Goal: Complete application form

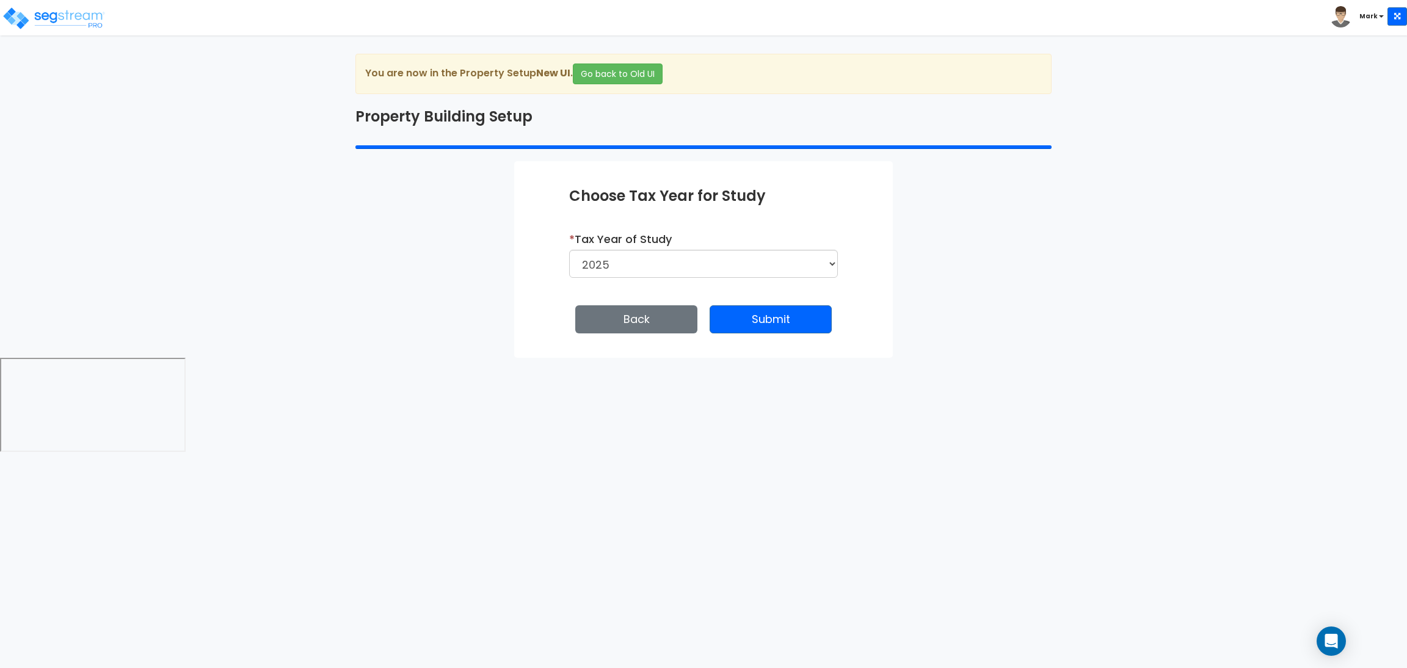
select select "2025"
click at [787, 315] on button "Submit" at bounding box center [771, 319] width 122 height 28
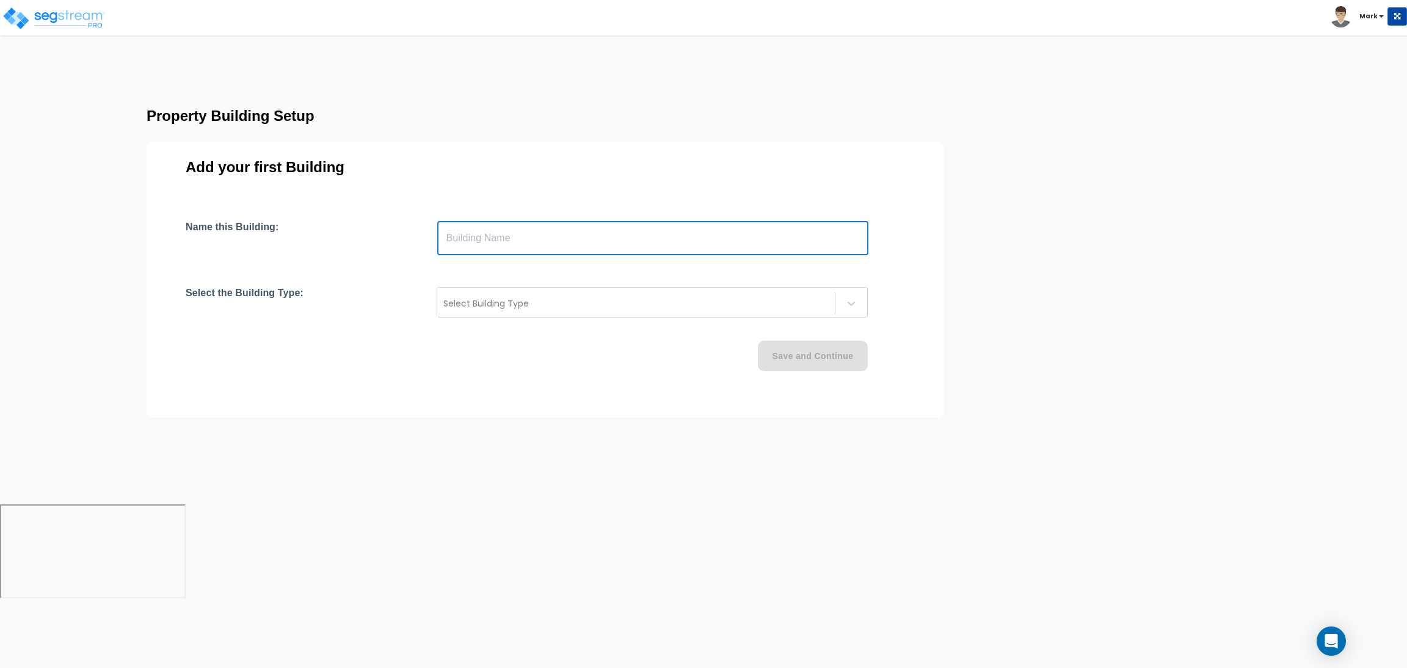
click at [501, 245] on input "text" at bounding box center [652, 238] width 431 height 34
type input "Building"
click at [562, 310] on div at bounding box center [635, 303] width 385 height 15
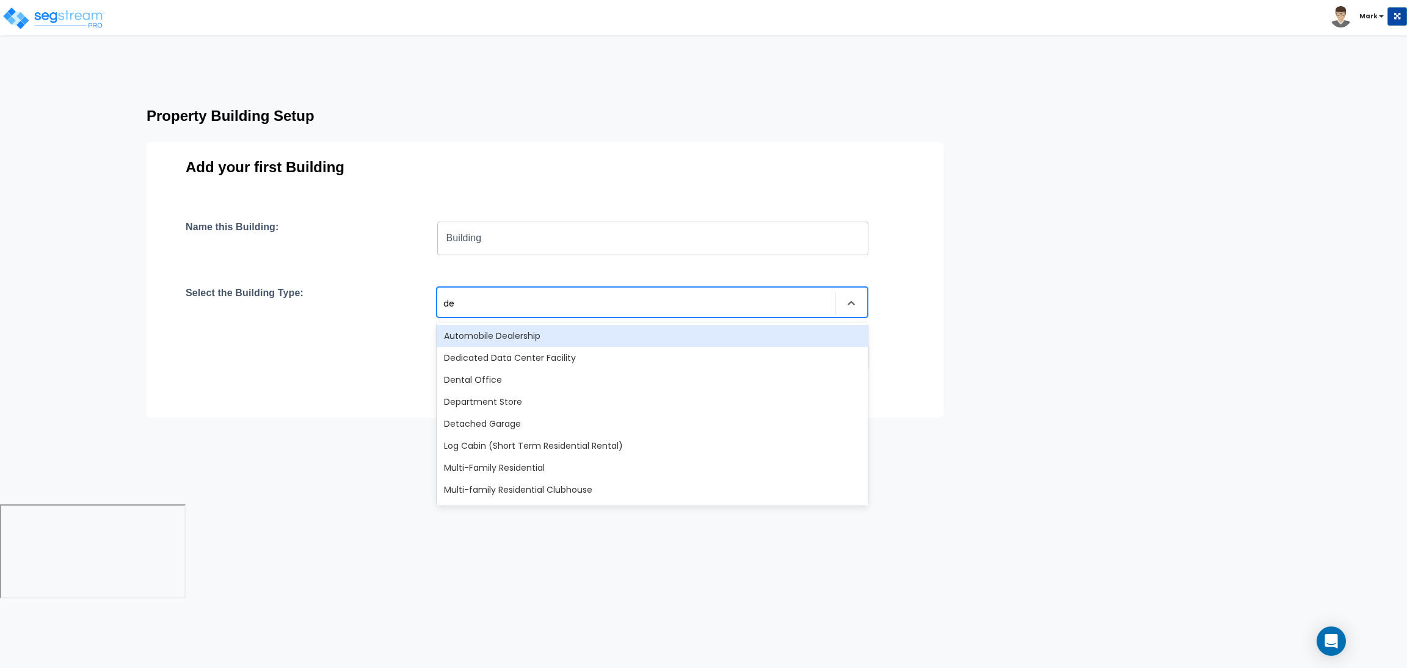
type input "dep"
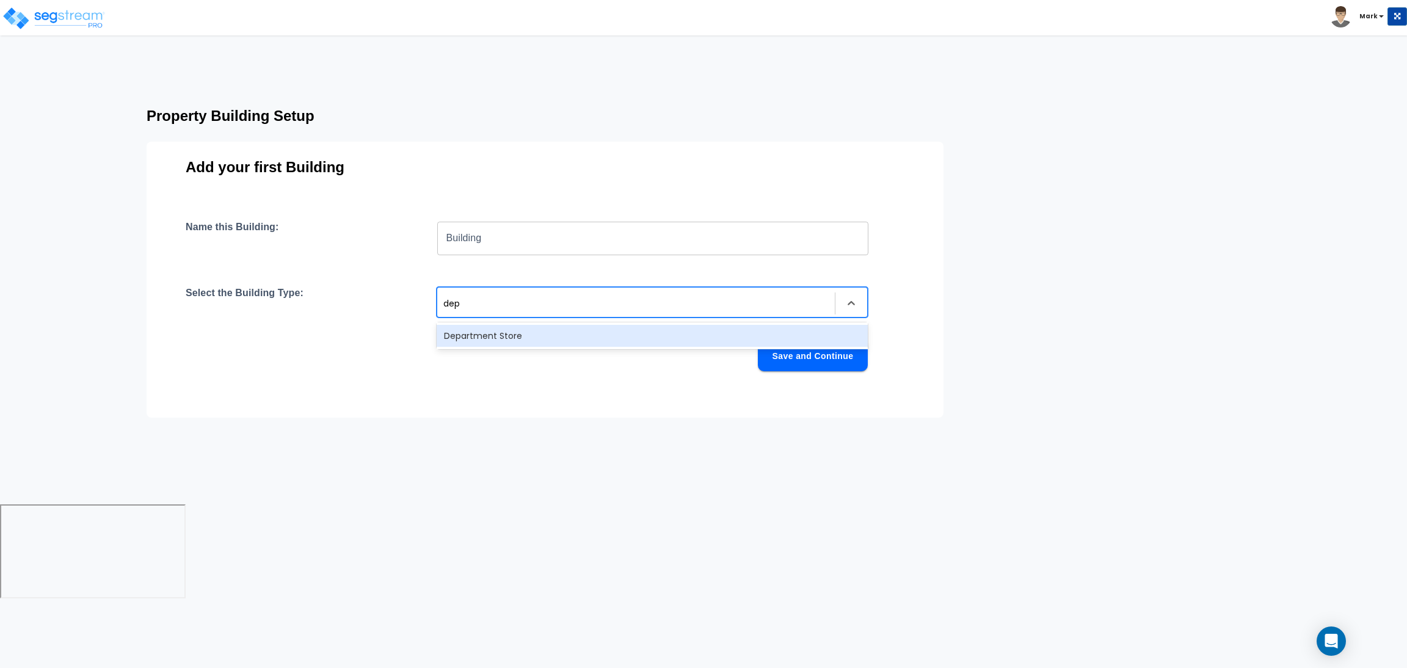
click at [558, 325] on div "Department Store" at bounding box center [652, 336] width 431 height 22
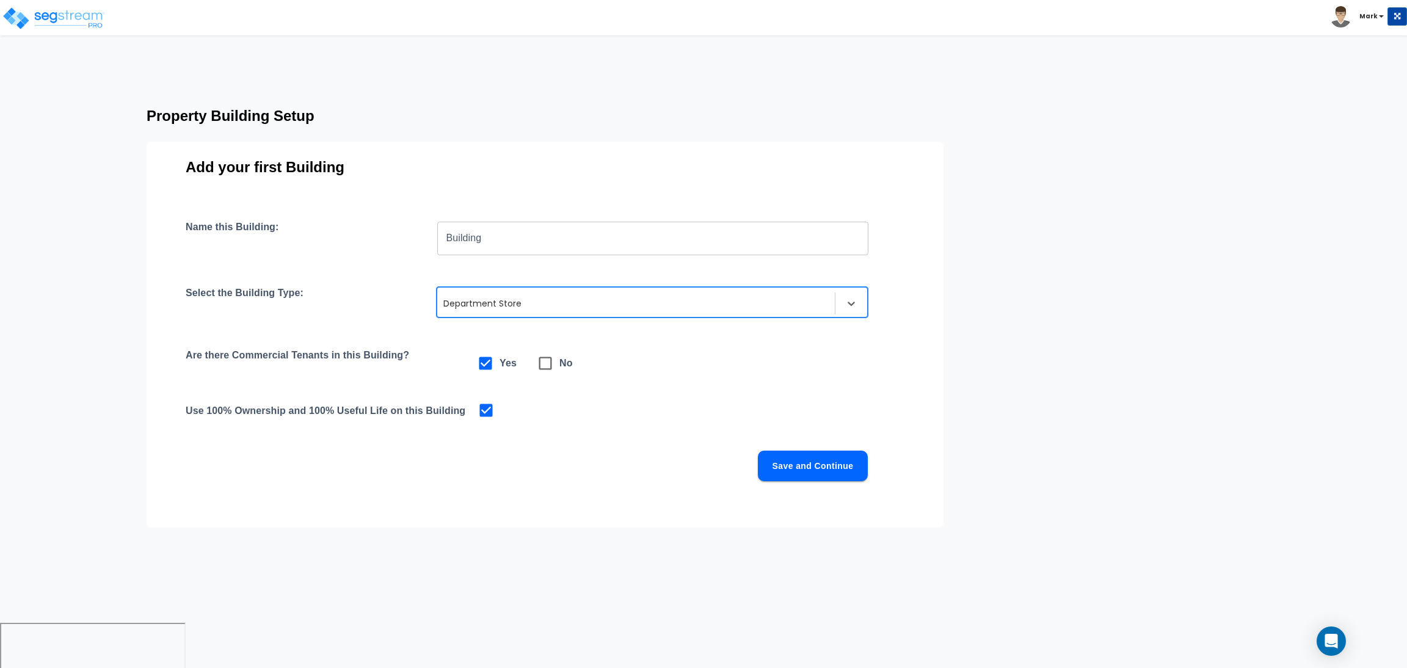
click at [832, 463] on button "Save and Continue" at bounding box center [813, 466] width 110 height 31
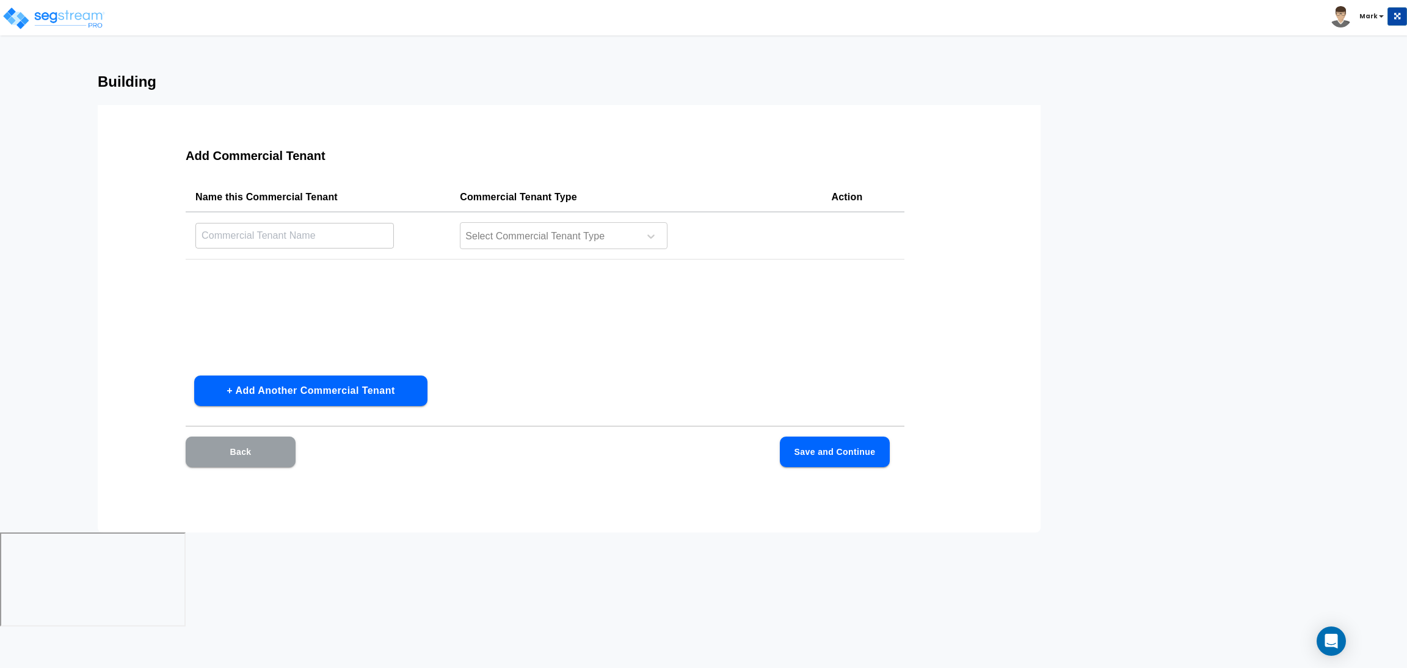
click at [252, 463] on button "Back" at bounding box center [241, 452] width 110 height 31
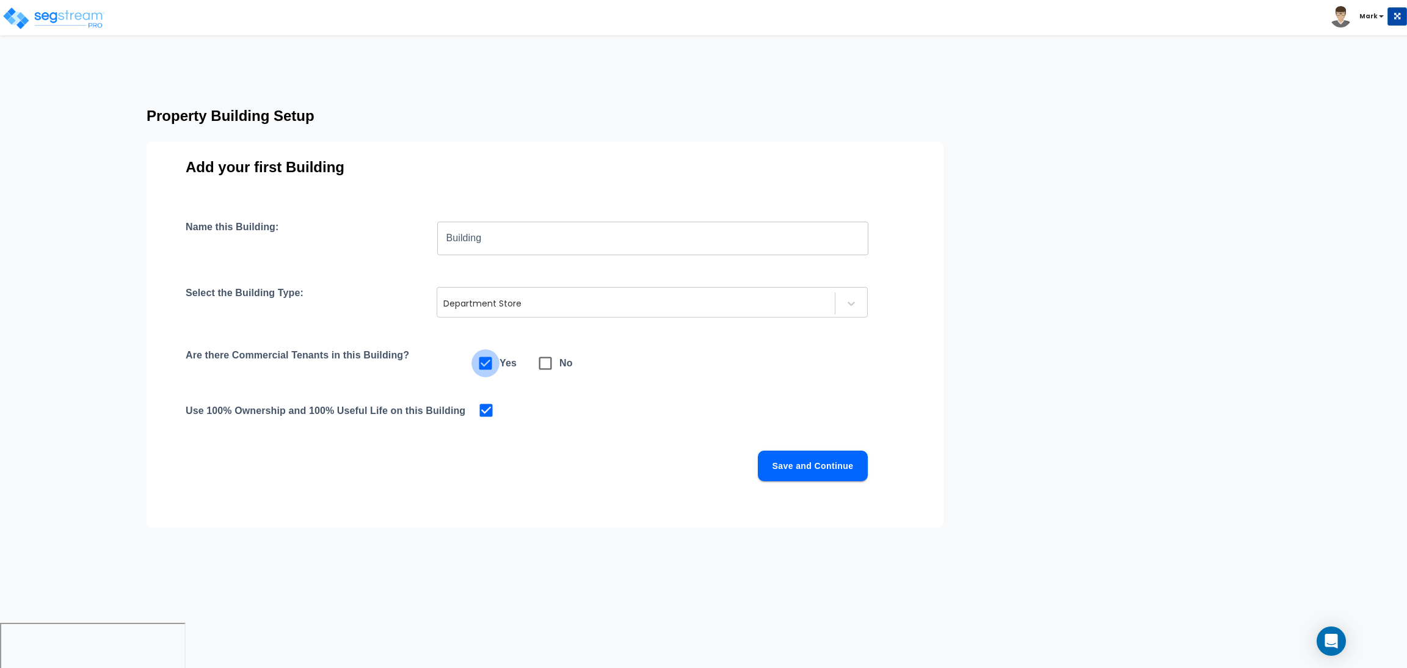
click at [492, 359] on icon at bounding box center [485, 363] width 17 height 17
click at [553, 374] on span at bounding box center [545, 363] width 28 height 28
checkbox input "false"
checkbox input "true"
click at [801, 470] on button "Save and Continue" at bounding box center [813, 466] width 110 height 31
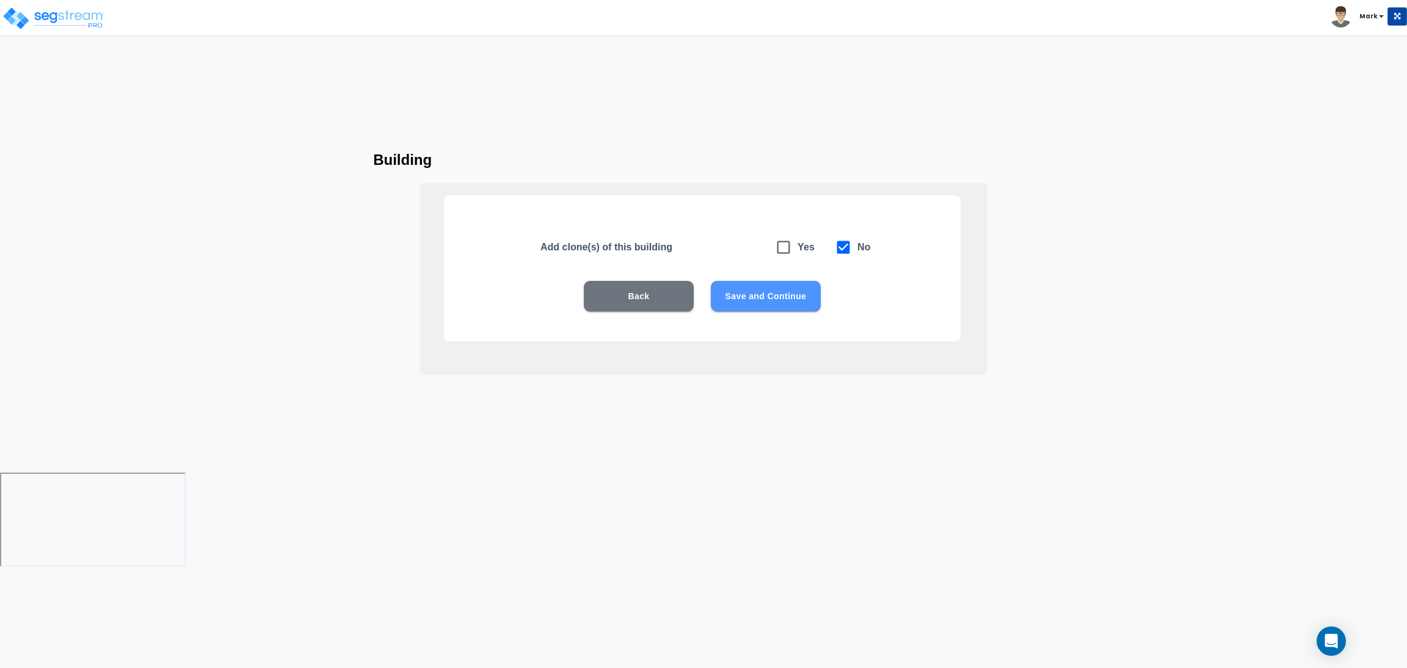
click at [757, 295] on button "Save and Continue" at bounding box center [766, 296] width 110 height 31
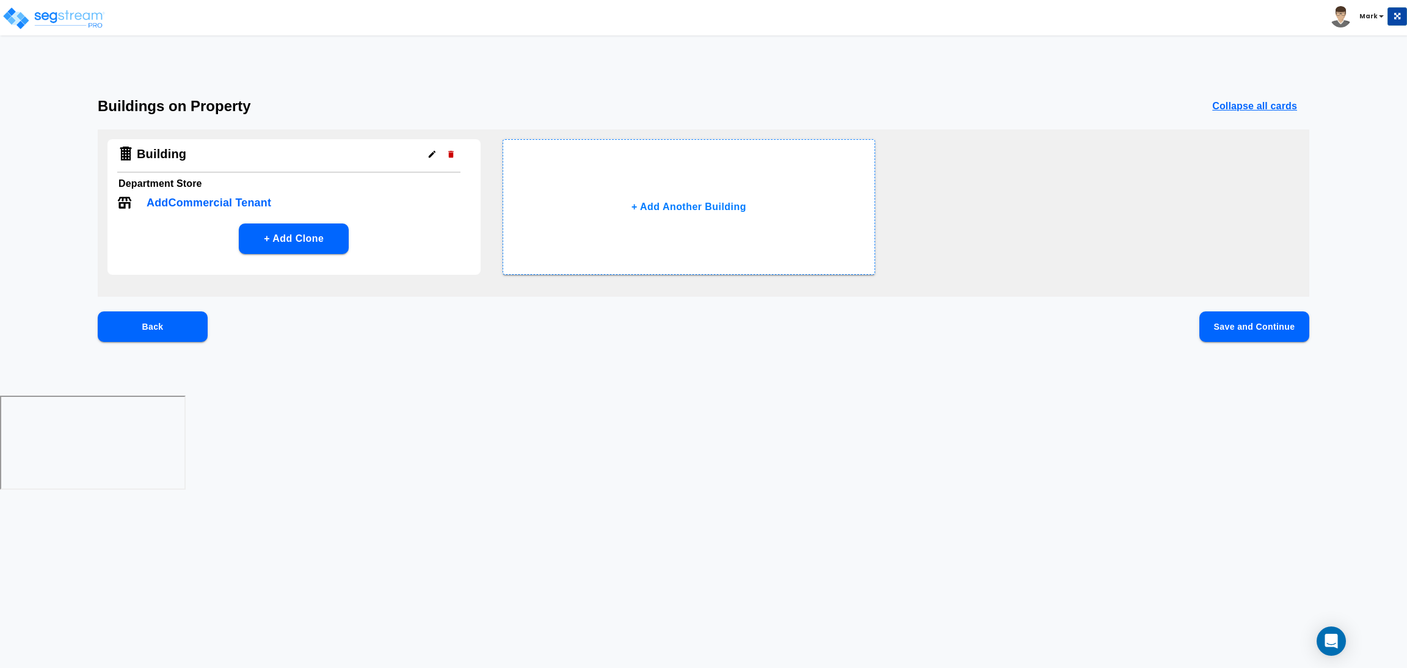
click at [1226, 334] on button "Save and Continue" at bounding box center [1254, 326] width 110 height 31
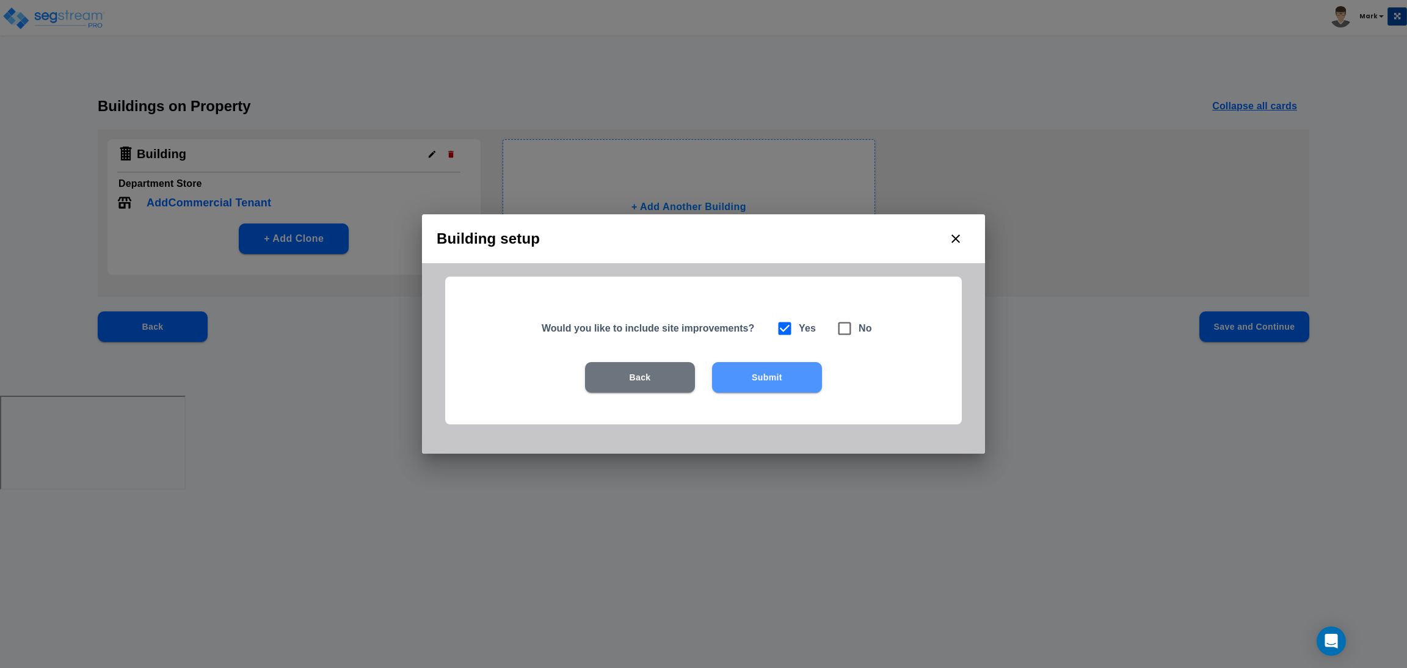
click at [794, 374] on button "Submit" at bounding box center [767, 377] width 110 height 31
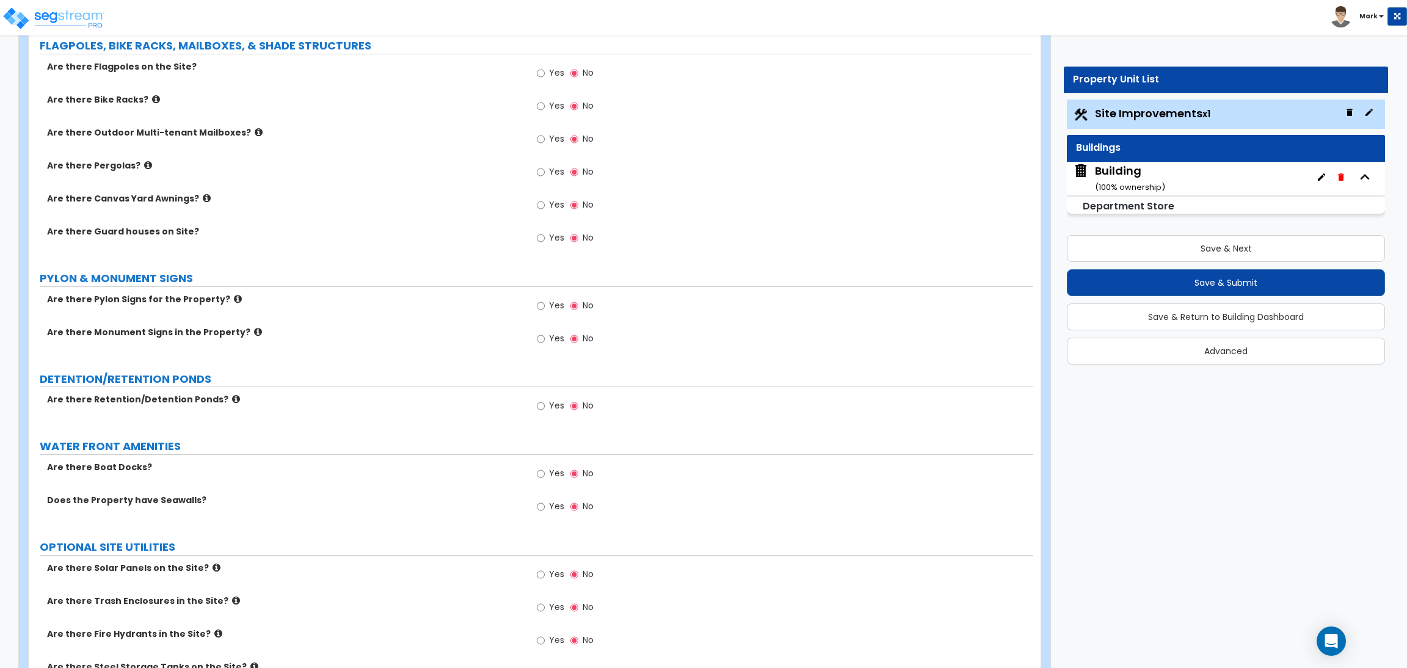
scroll to position [1557, 0]
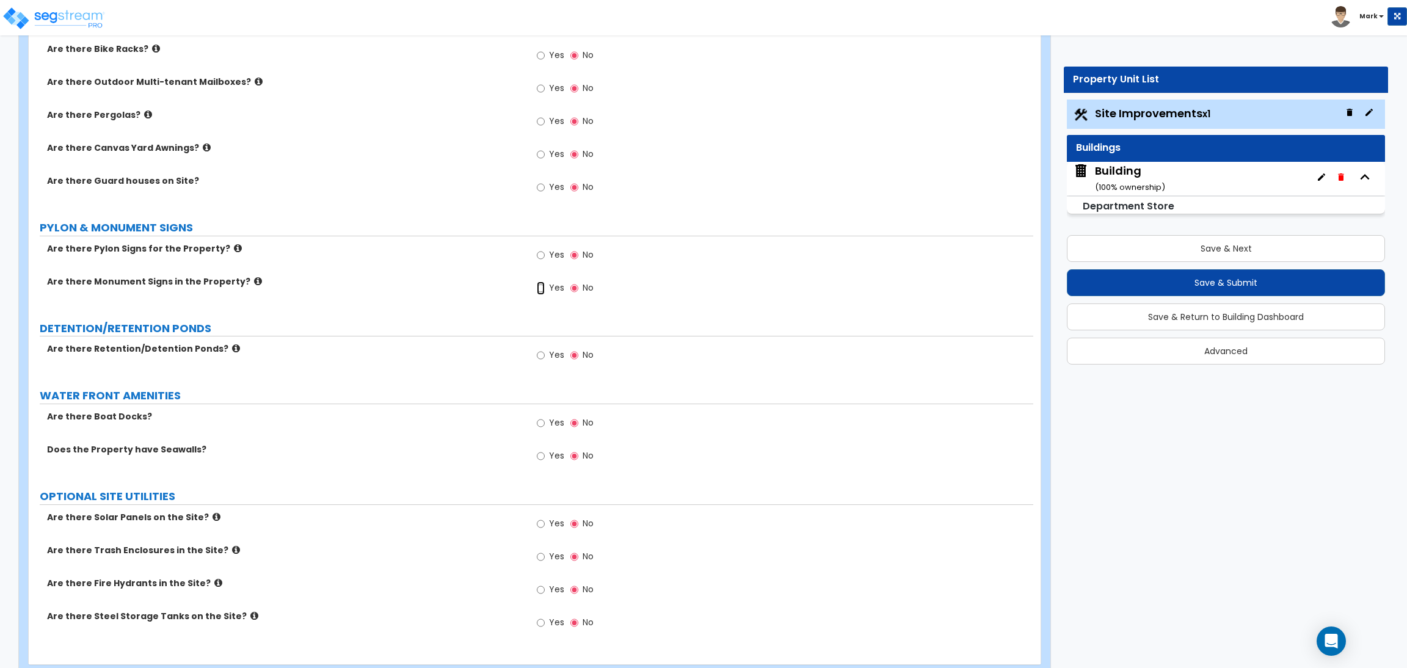
click at [544, 283] on input "Yes" at bounding box center [541, 287] width 8 height 13
radio input "true"
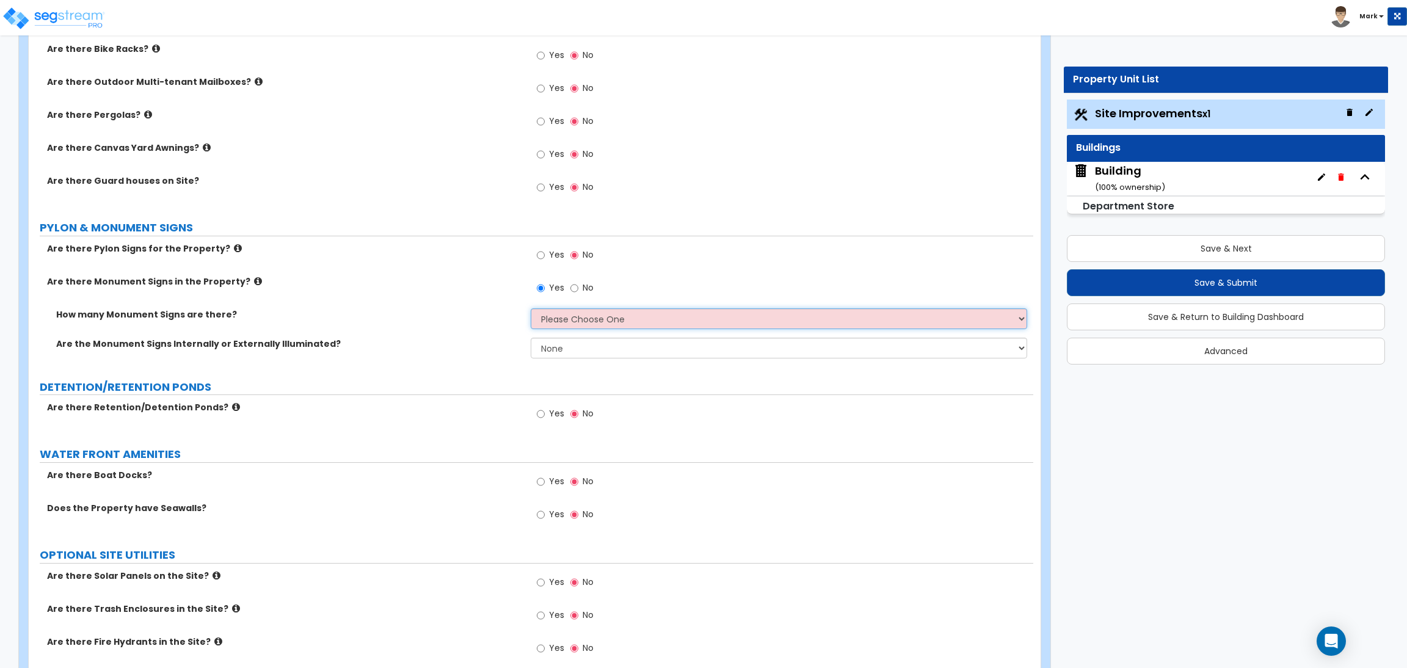
click at [562, 326] on select "Please Choose One 1 2 3" at bounding box center [779, 318] width 496 height 21
select select "1"
click at [531, 310] on select "Please Choose One 1 2 3" at bounding box center [779, 318] width 496 height 21
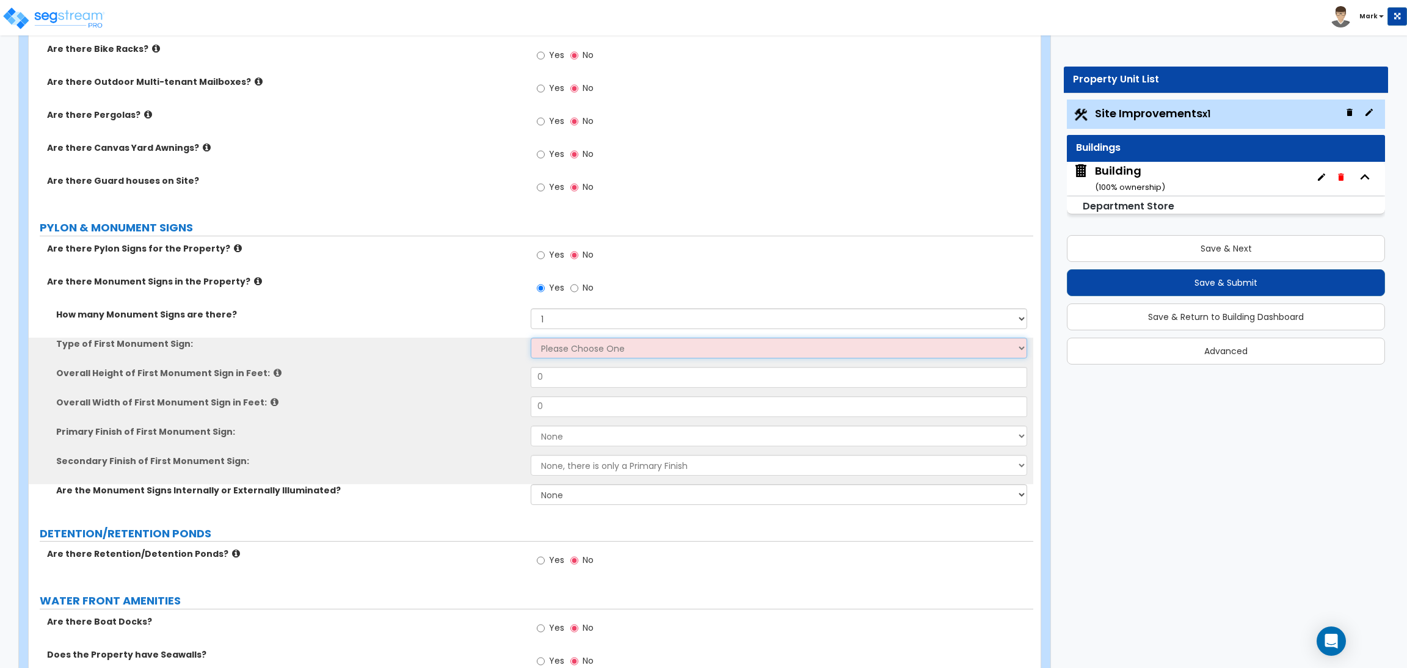
click at [562, 347] on select "Please Choose One Flat Signboard on top of a Base Flat Signboard attached to a …" at bounding box center [779, 348] width 496 height 21
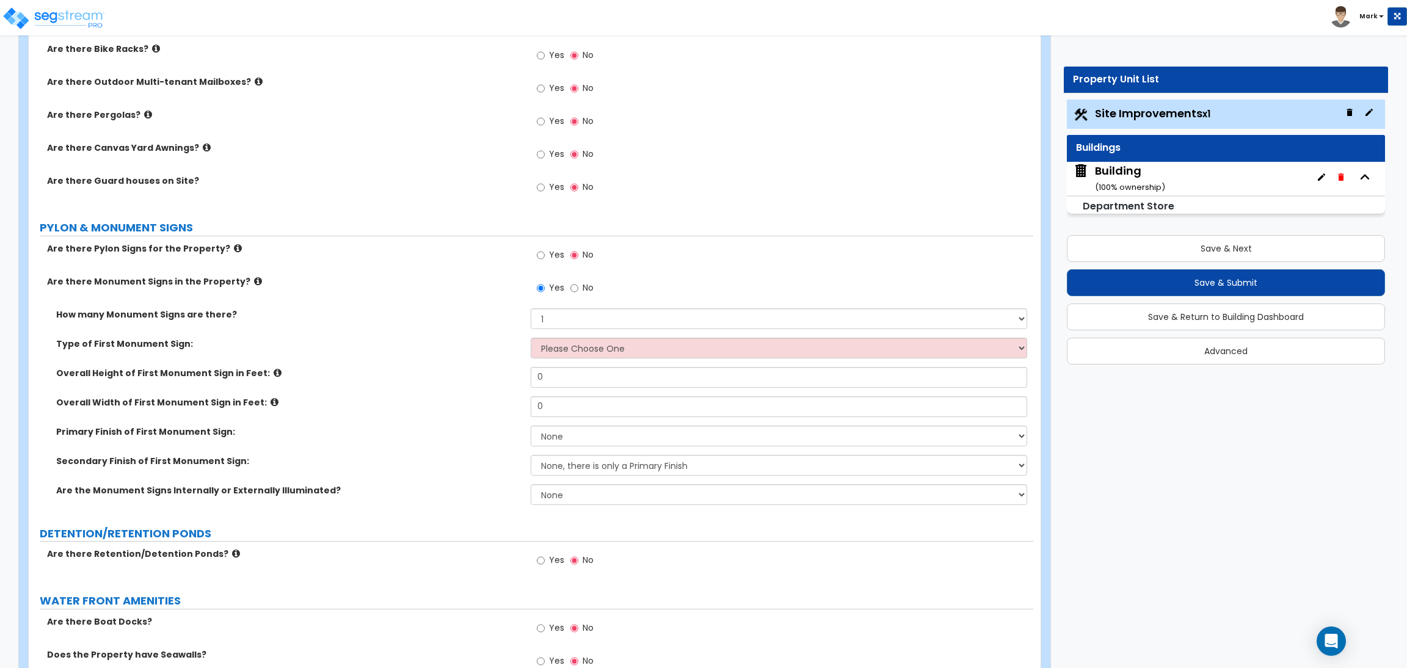
click at [442, 344] on label "Type of First Monument Sign:" at bounding box center [288, 344] width 465 height 12
click at [551, 255] on span "Yes" at bounding box center [556, 255] width 15 height 12
click at [545, 255] on input "Yes" at bounding box center [541, 255] width 8 height 13
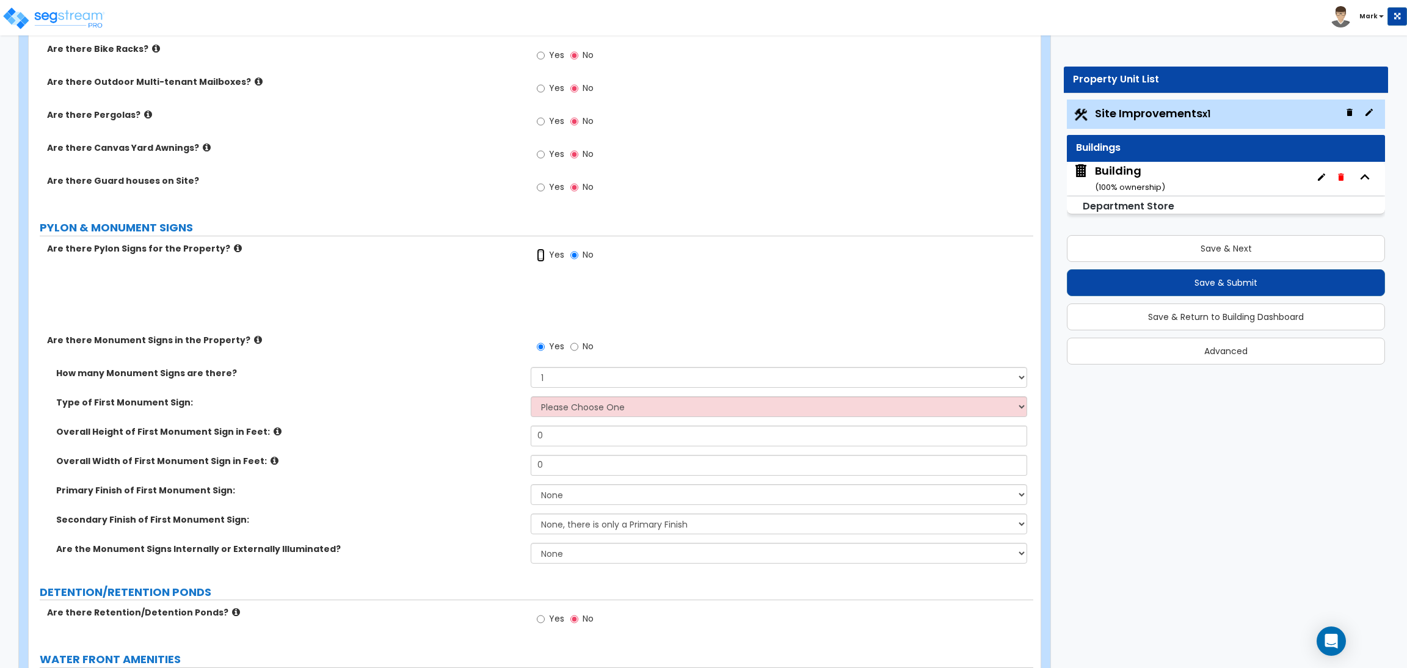
radio input "true"
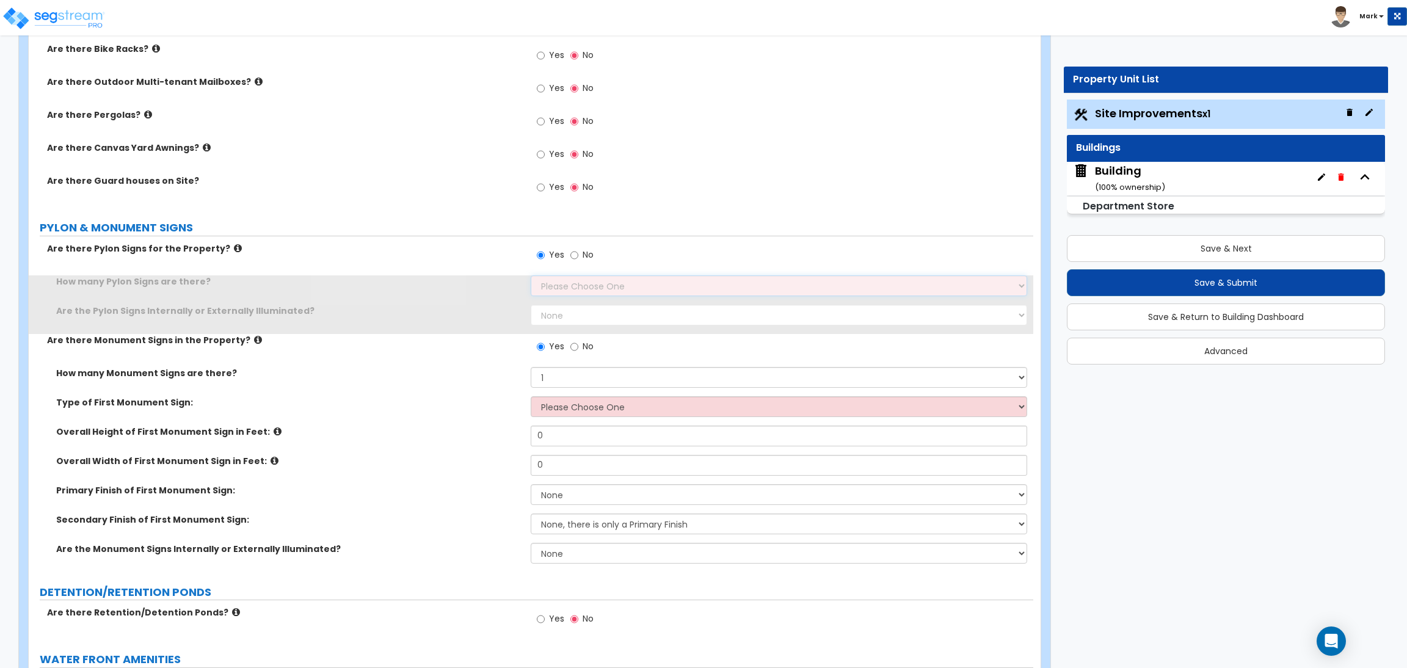
click at [567, 294] on select "Please Choose One 1 2 3" at bounding box center [779, 285] width 496 height 21
click at [566, 294] on select "Please Choose One 1 2 3" at bounding box center [779, 285] width 496 height 21
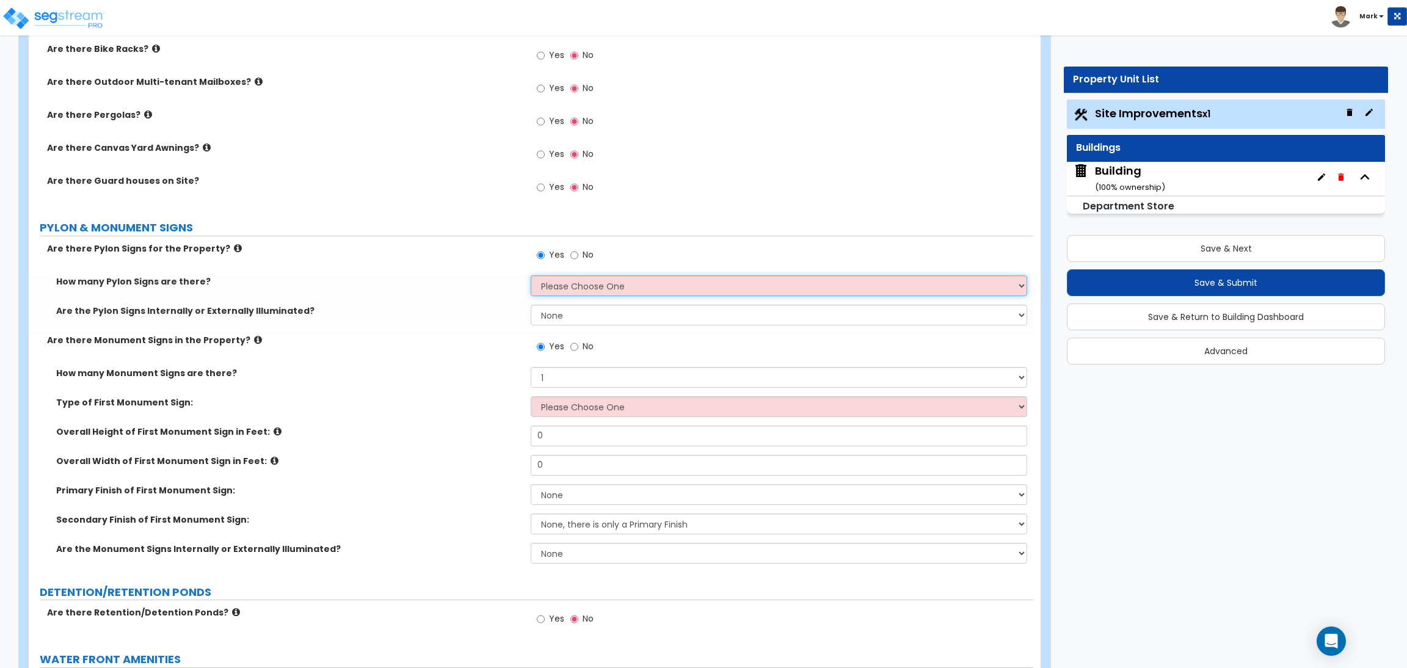
click at [562, 287] on select "Please Choose One 1 2 3" at bounding box center [779, 285] width 496 height 21
drag, startPoint x: 562, startPoint y: 287, endPoint x: 561, endPoint y: 294, distance: 6.8
click at [562, 287] on select "Please Choose One 1 2 3" at bounding box center [779, 285] width 496 height 21
select select "1"
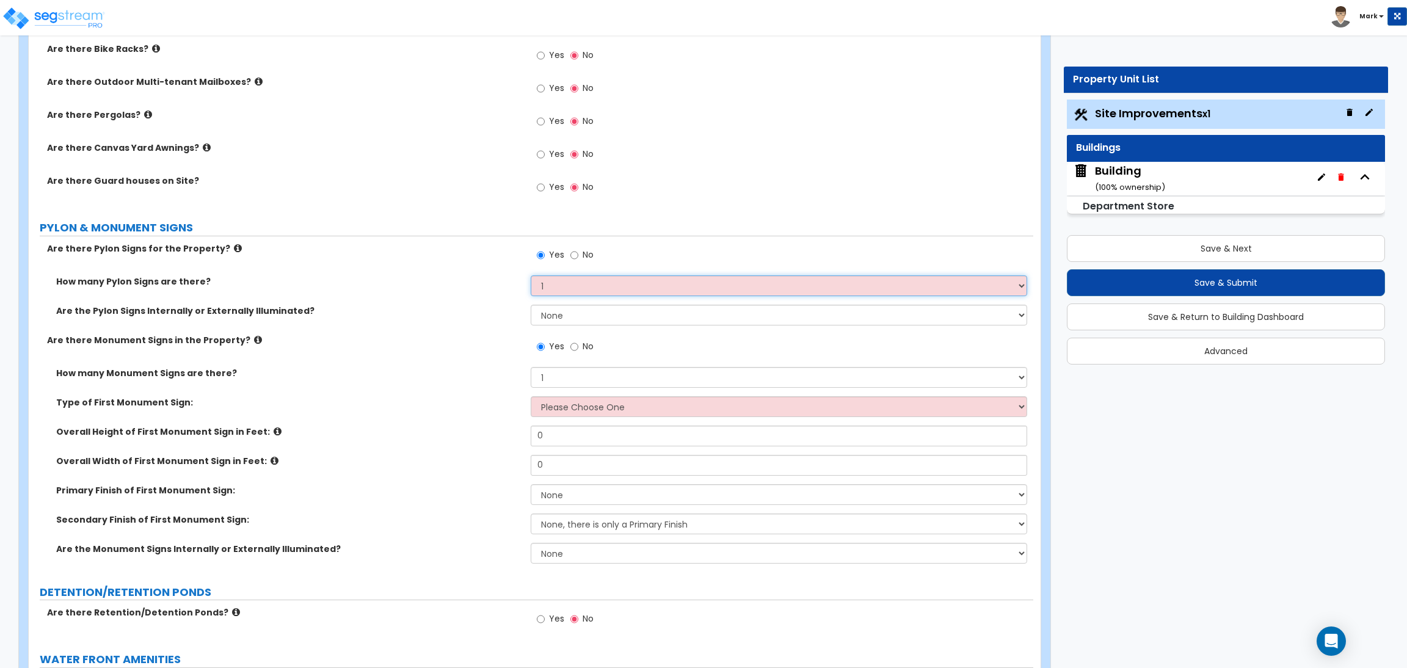
click at [531, 277] on select "Please Choose One 1 2 3" at bounding box center [779, 285] width 496 height 21
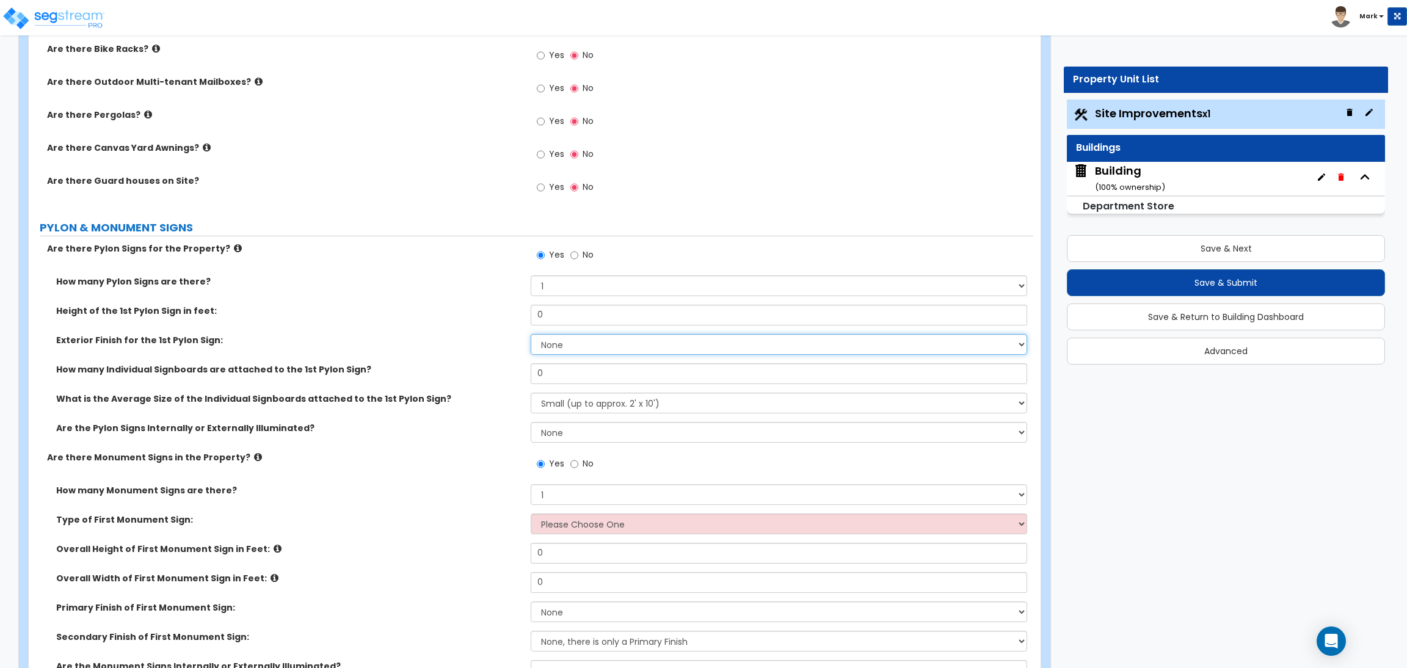
click at [562, 349] on select "None Paint Finish Brick Veneer Finish Stone Veneer Finish Metal Composite Finis…" at bounding box center [779, 344] width 496 height 21
click at [429, 283] on label "How many Pylon Signs are there?" at bounding box center [288, 281] width 465 height 12
click at [561, 336] on select "None Paint Finish Brick Veneer Finish Stone Veneer Finish Metal Composite Finis…" at bounding box center [779, 344] width 496 height 21
click at [474, 332] on div "Height of the 1st Pylon Sign in feet: 0" at bounding box center [531, 319] width 1004 height 29
click at [563, 348] on select "None Paint Finish Brick Veneer Finish Stone Veneer Finish Metal Composite Finis…" at bounding box center [779, 344] width 496 height 21
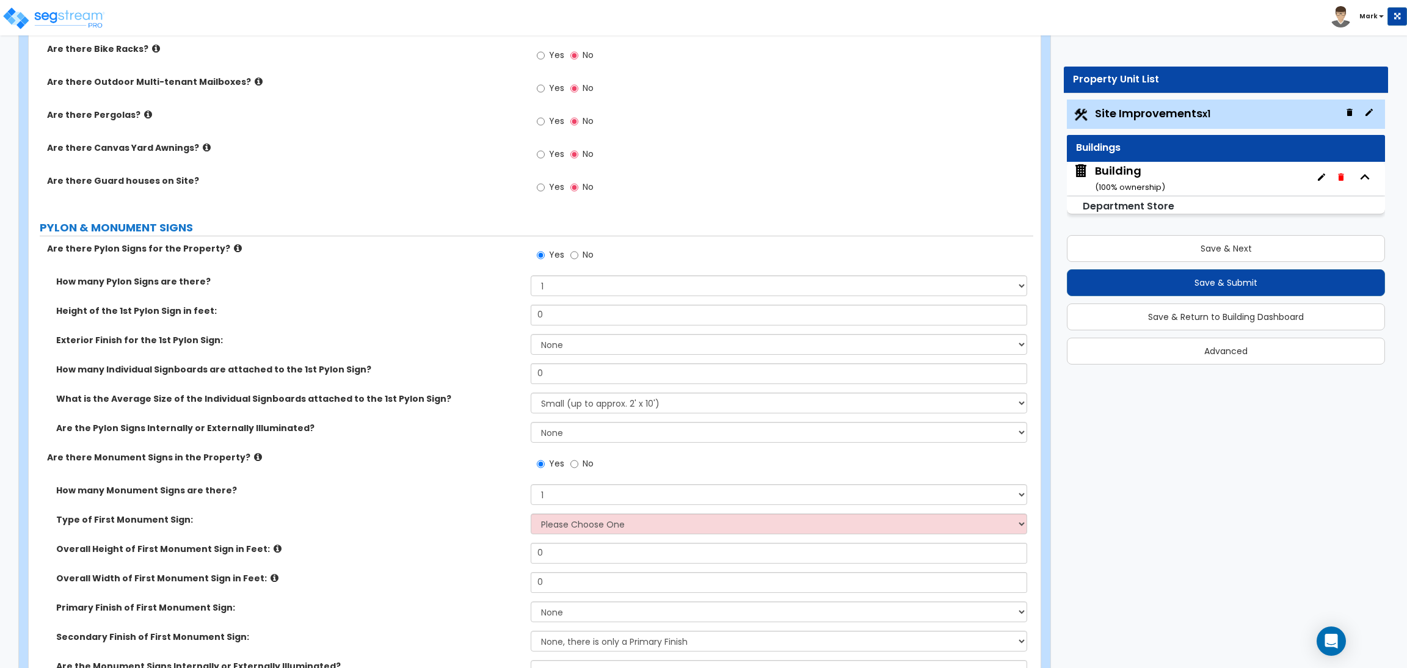
click at [456, 340] on label "Exterior Finish for the 1st Pylon Sign:" at bounding box center [288, 340] width 465 height 12
click at [558, 375] on input "0" at bounding box center [779, 373] width 496 height 21
click at [564, 319] on input "0" at bounding box center [779, 315] width 496 height 21
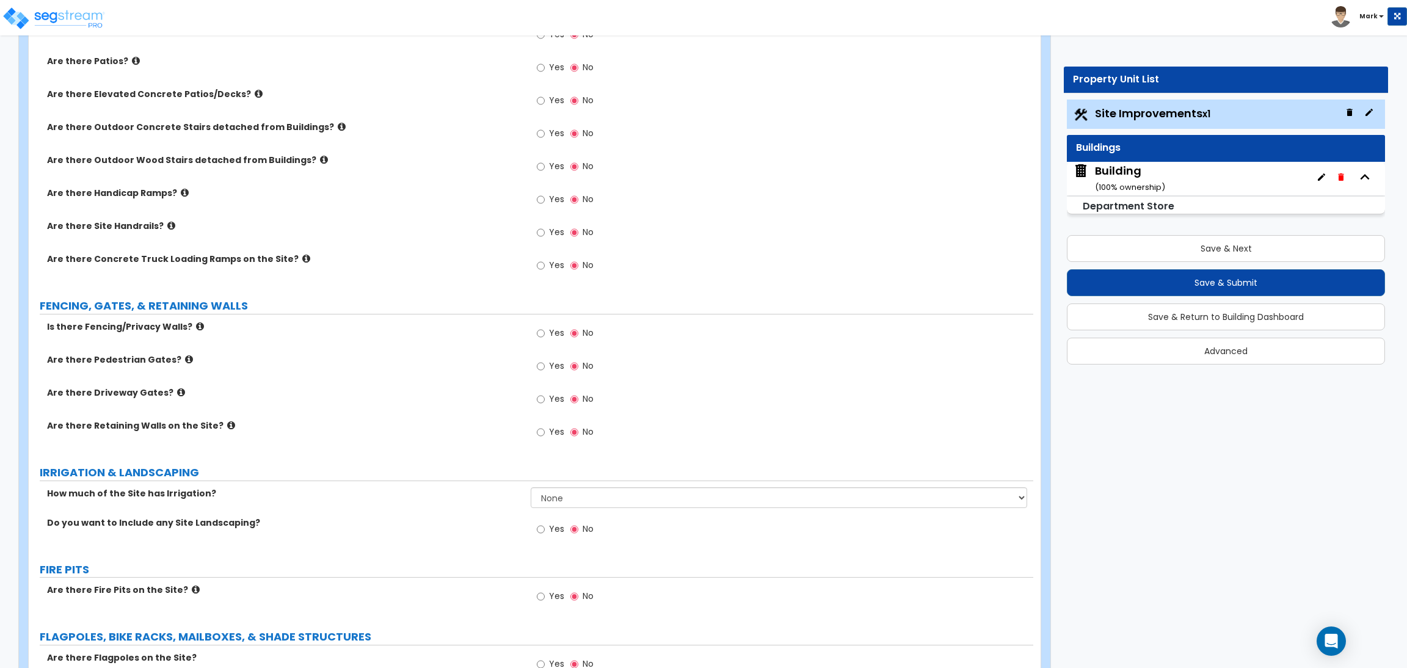
scroll to position [824, 0]
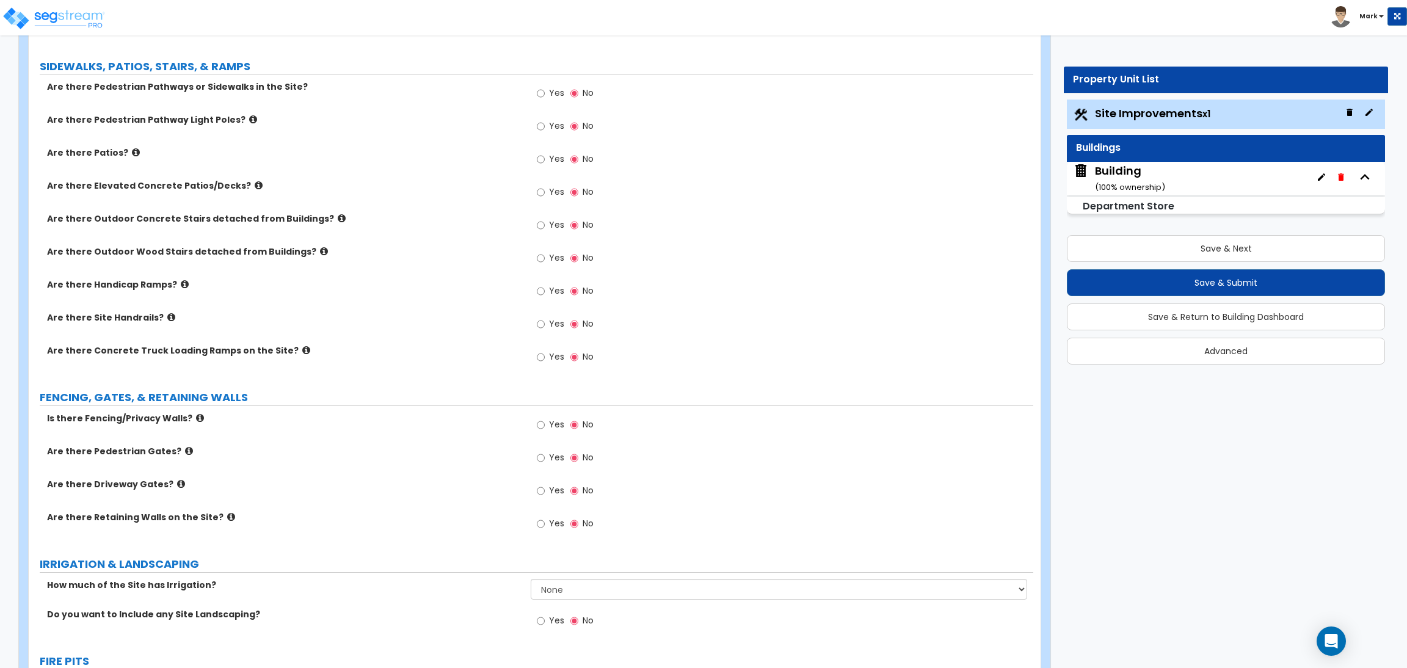
click at [255, 187] on icon at bounding box center [259, 185] width 8 height 9
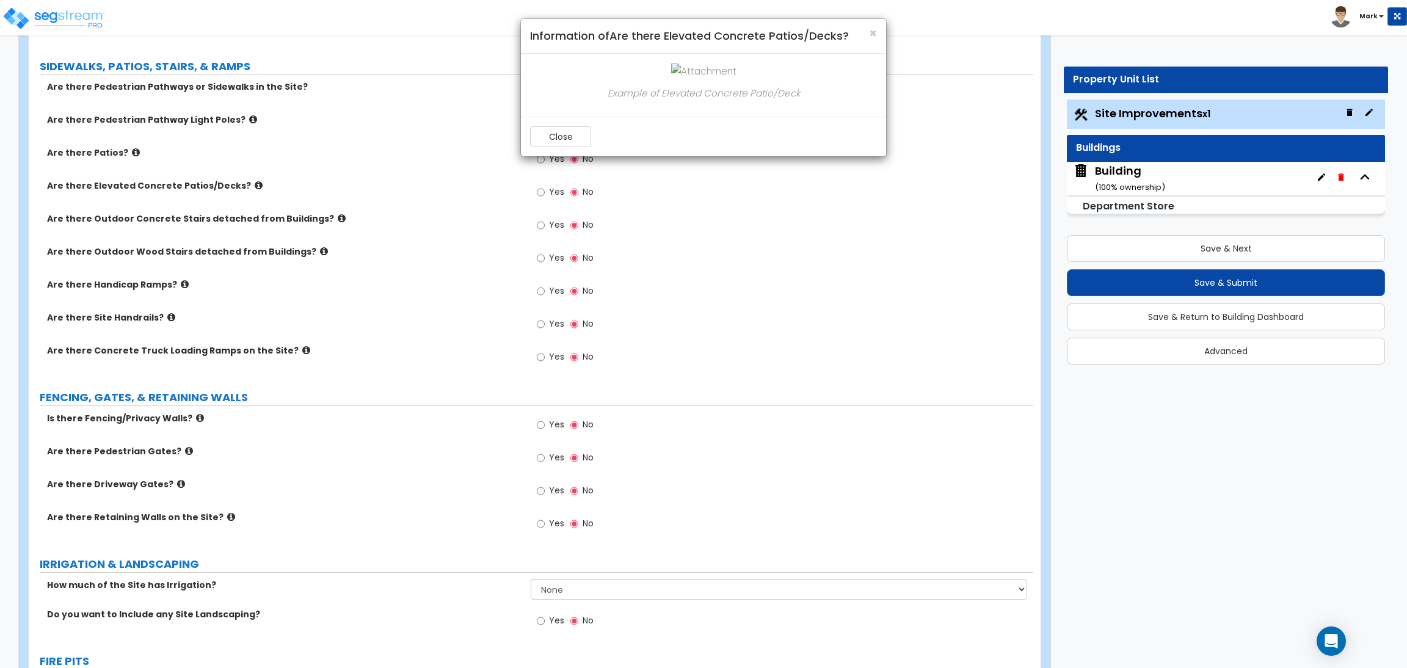
click at [877, 31] on div "× Information of Are there Elevated Concrete Patios/Decks?" at bounding box center [703, 36] width 365 height 35
click at [874, 31] on span "×" at bounding box center [873, 33] width 8 height 18
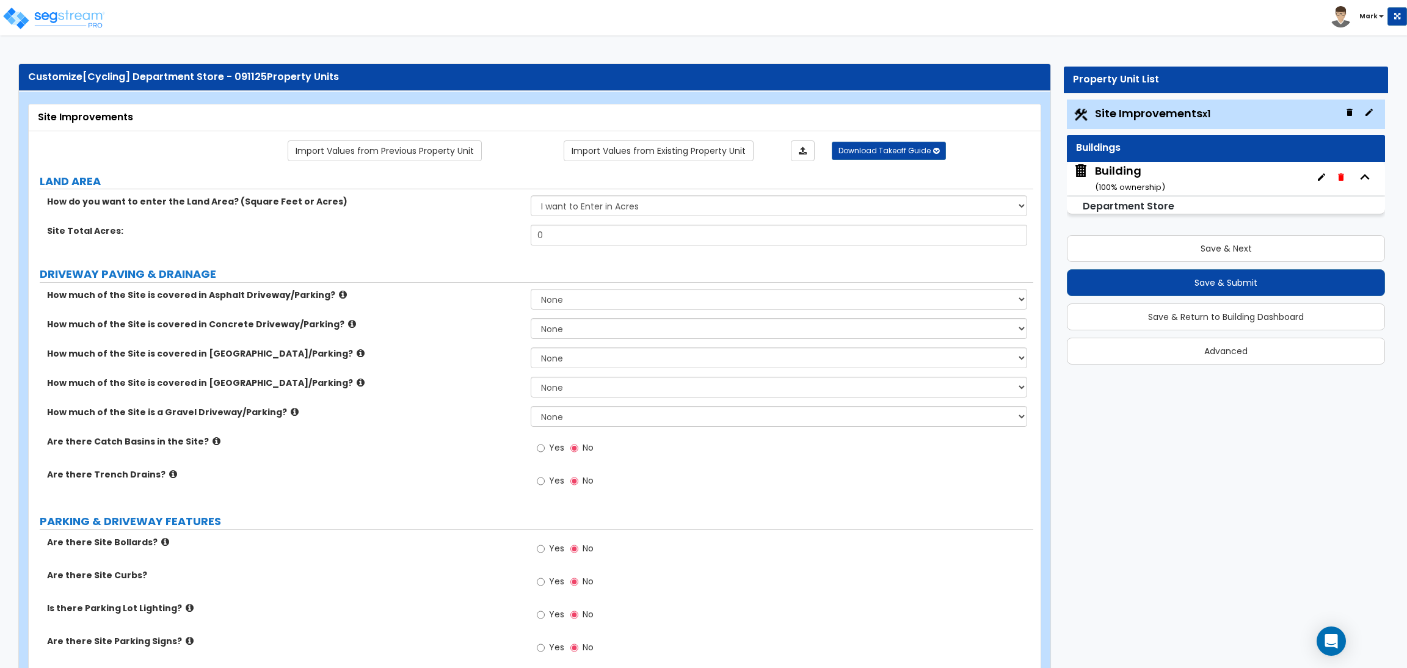
scroll to position [0, 0]
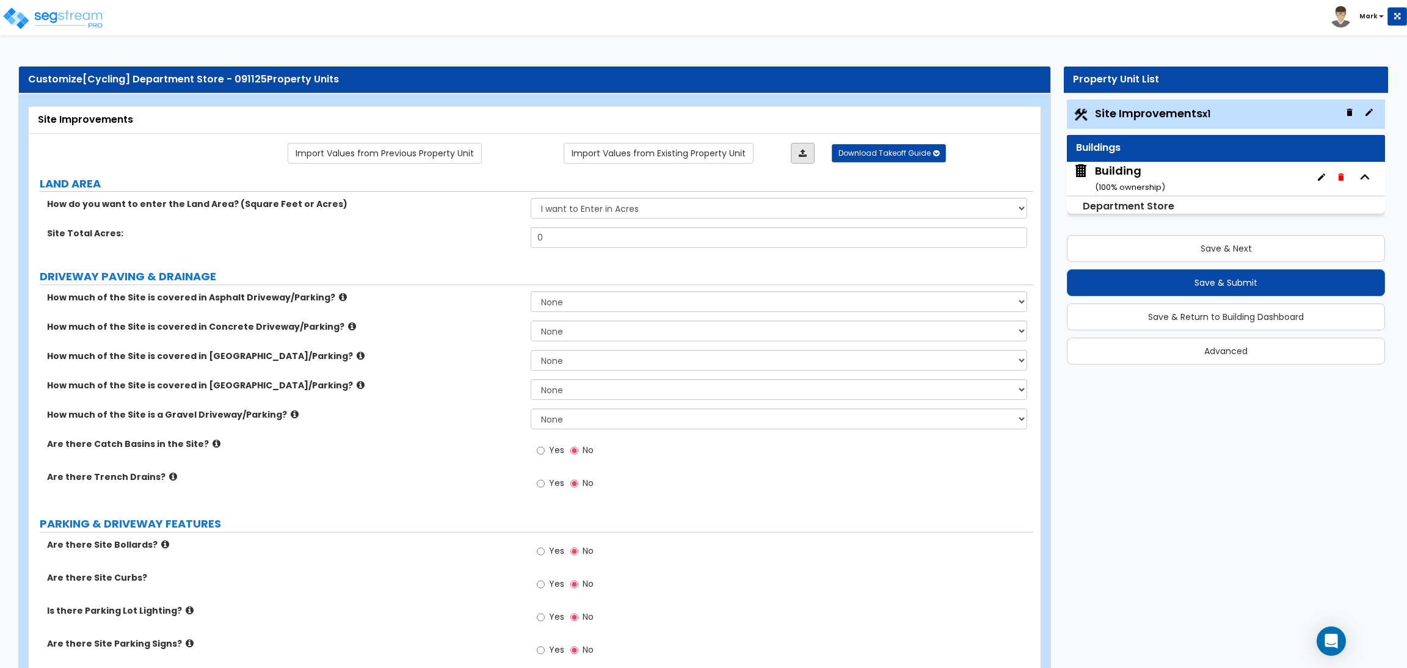
click at [811, 156] on link at bounding box center [803, 153] width 24 height 21
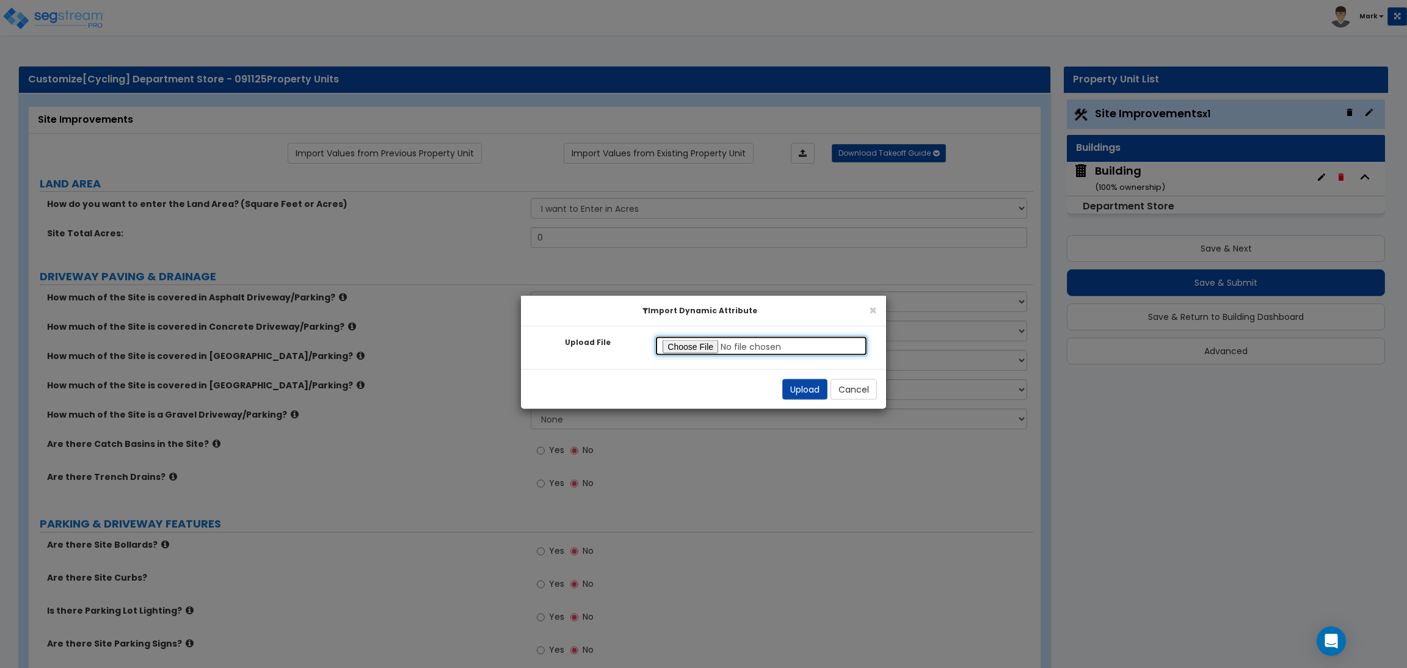
click at [698, 345] on input "Upload File" at bounding box center [761, 346] width 213 height 21
type input "C:\fakepath\Big Site Improvements.xlsx"
drag, startPoint x: 812, startPoint y: 386, endPoint x: 747, endPoint y: 313, distance: 97.8
click at [811, 385] on button "Upload" at bounding box center [804, 389] width 45 height 21
select select "2"
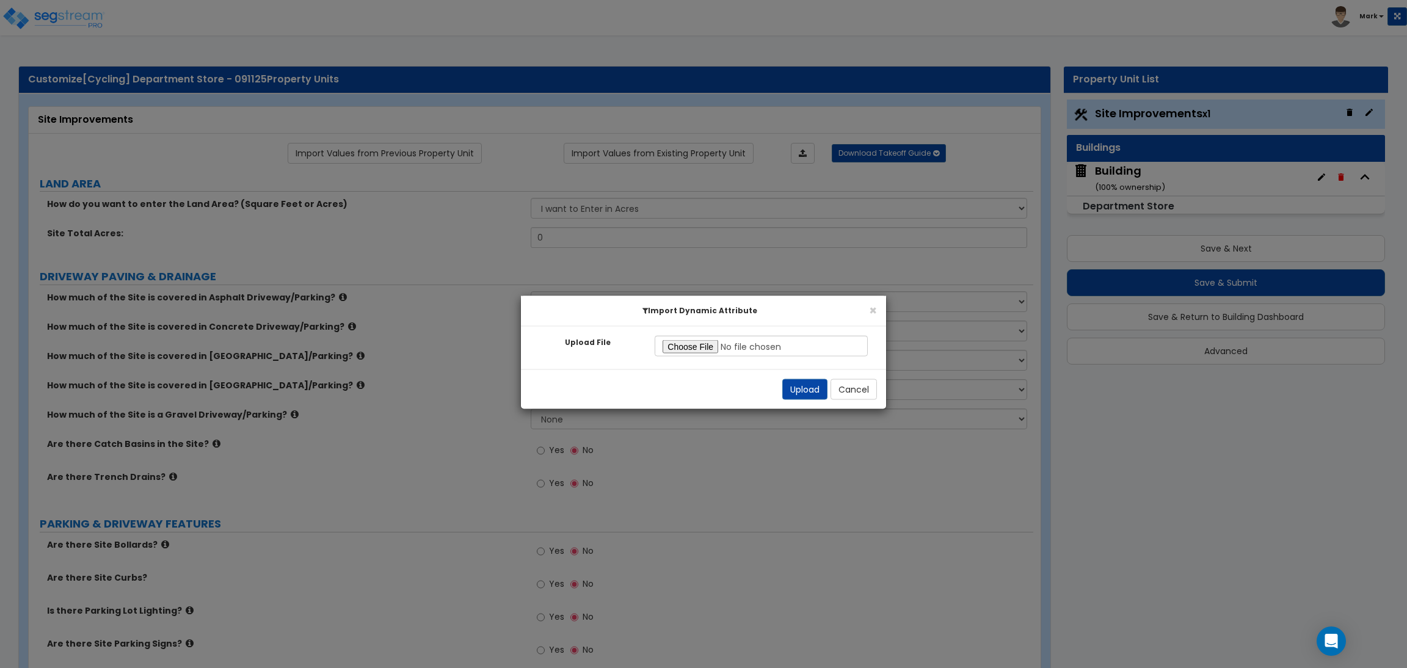
select select "2"
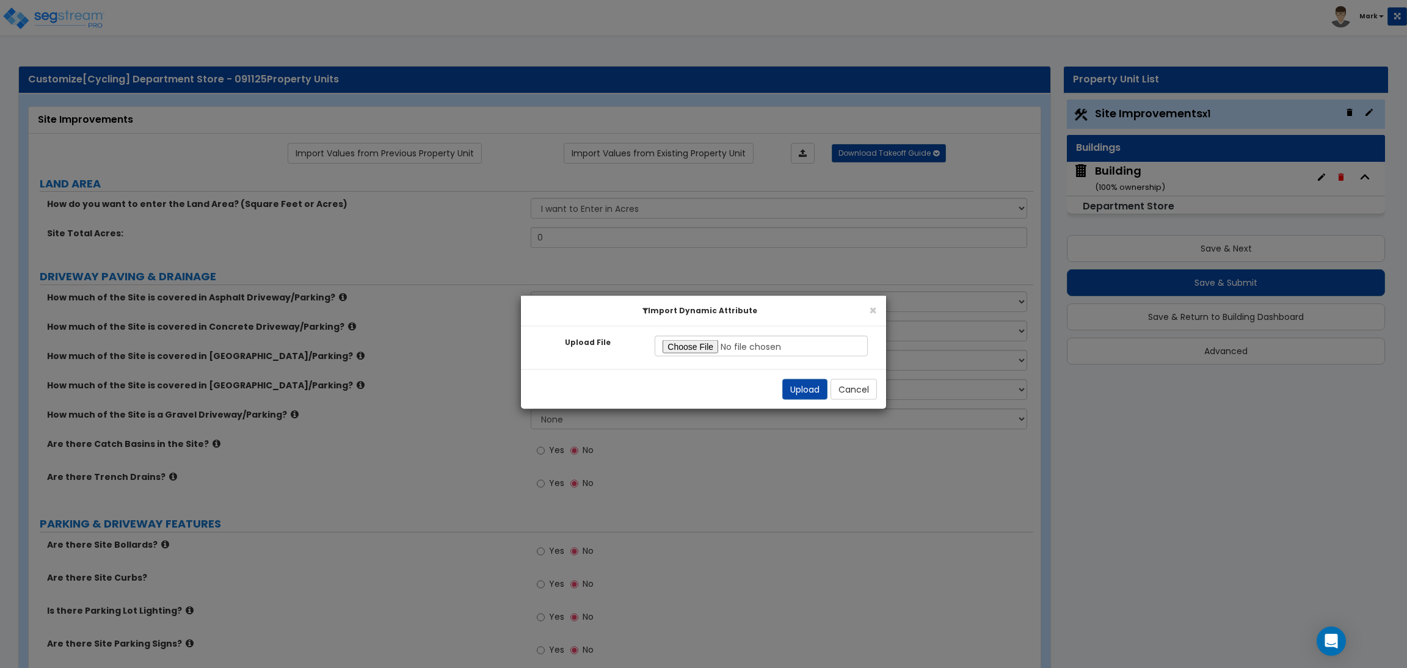
radio input "true"
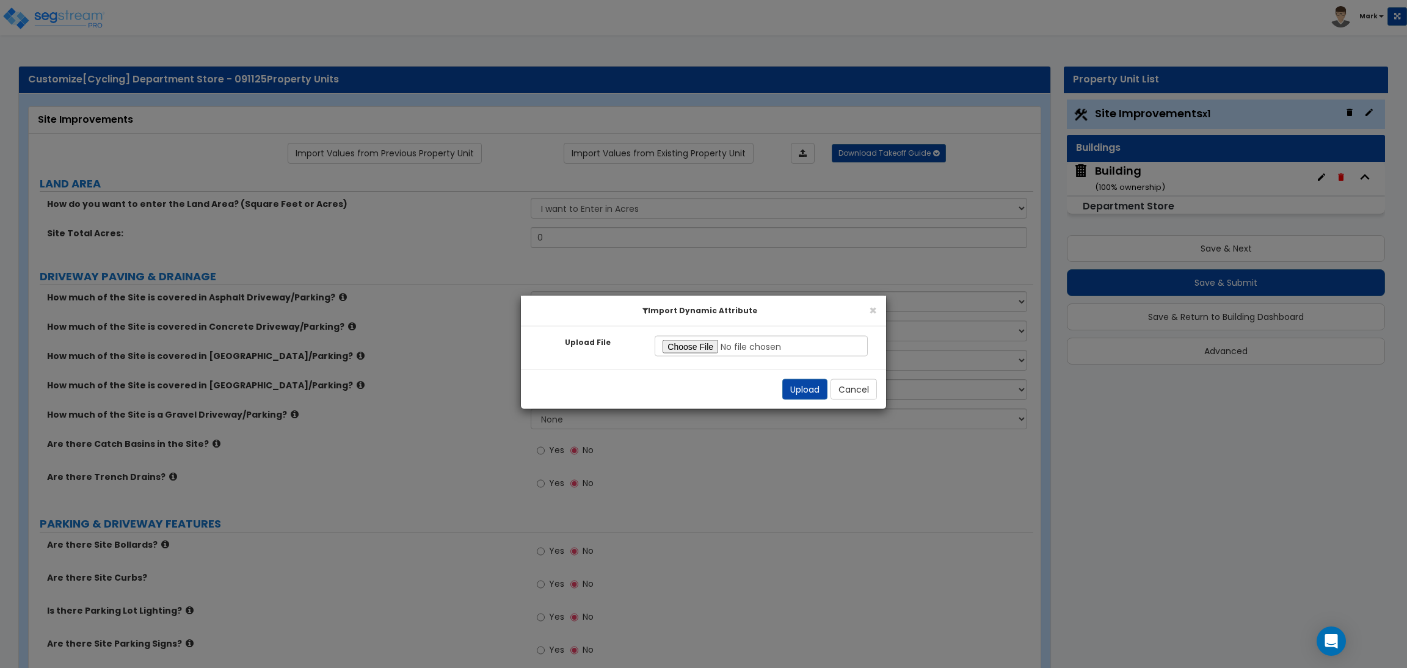
radio input "true"
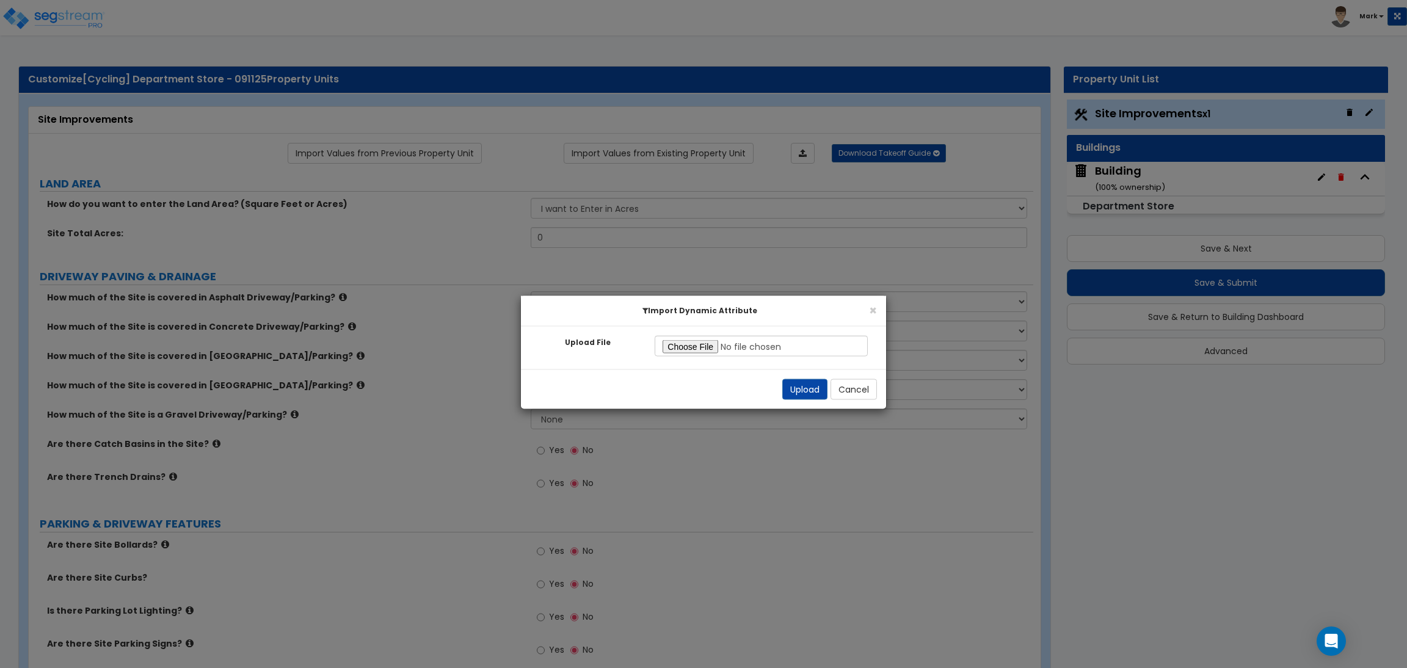
radio input "true"
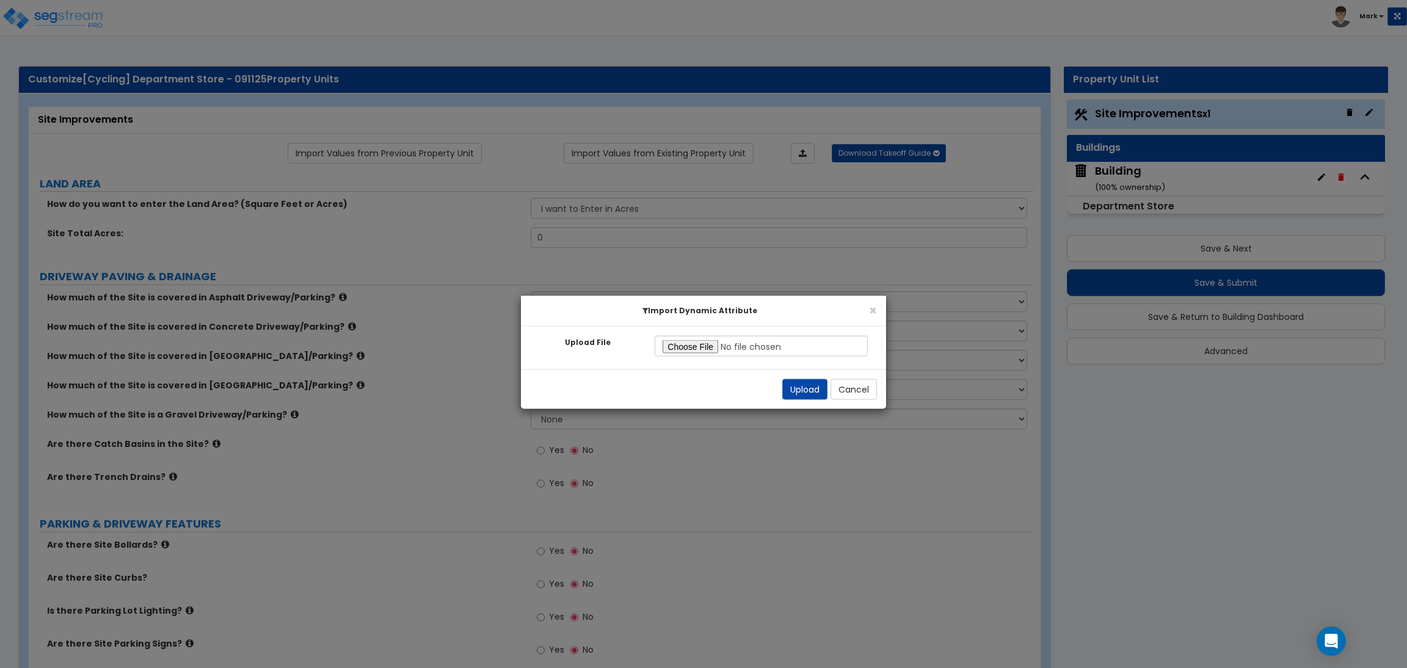
radio input "true"
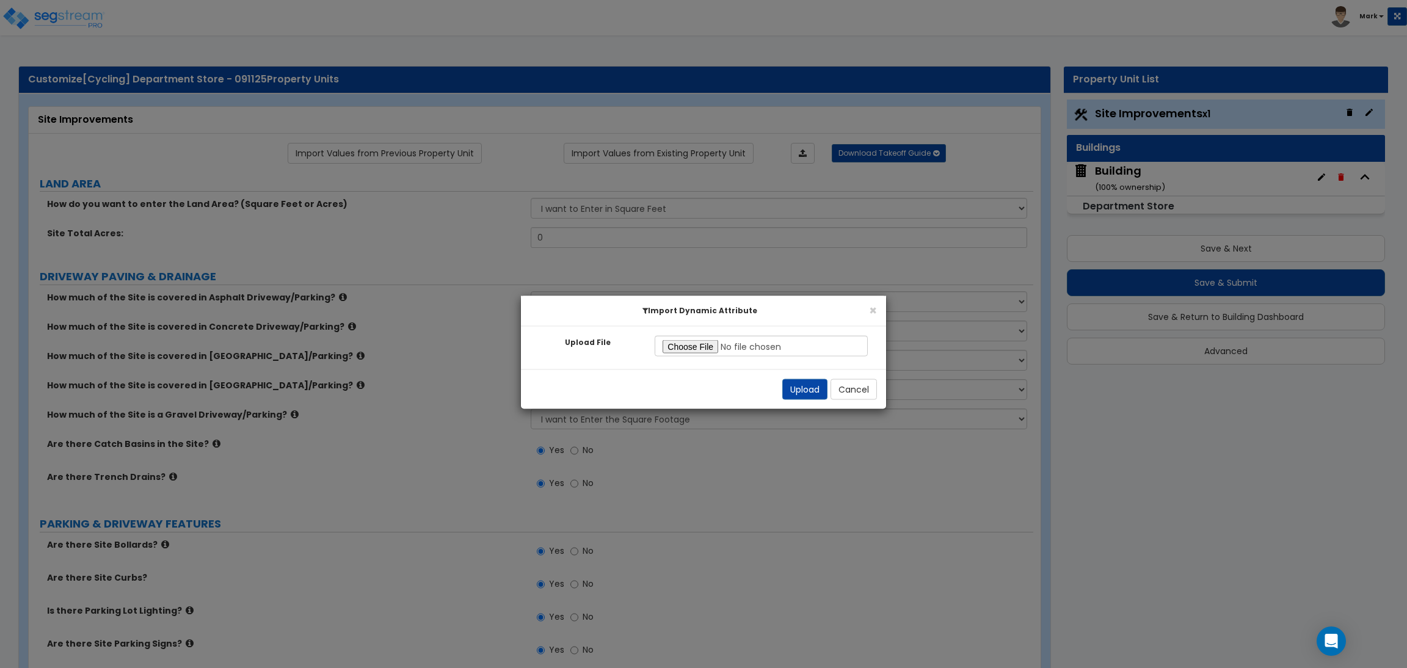
radio input "true"
select select "2"
radio input "true"
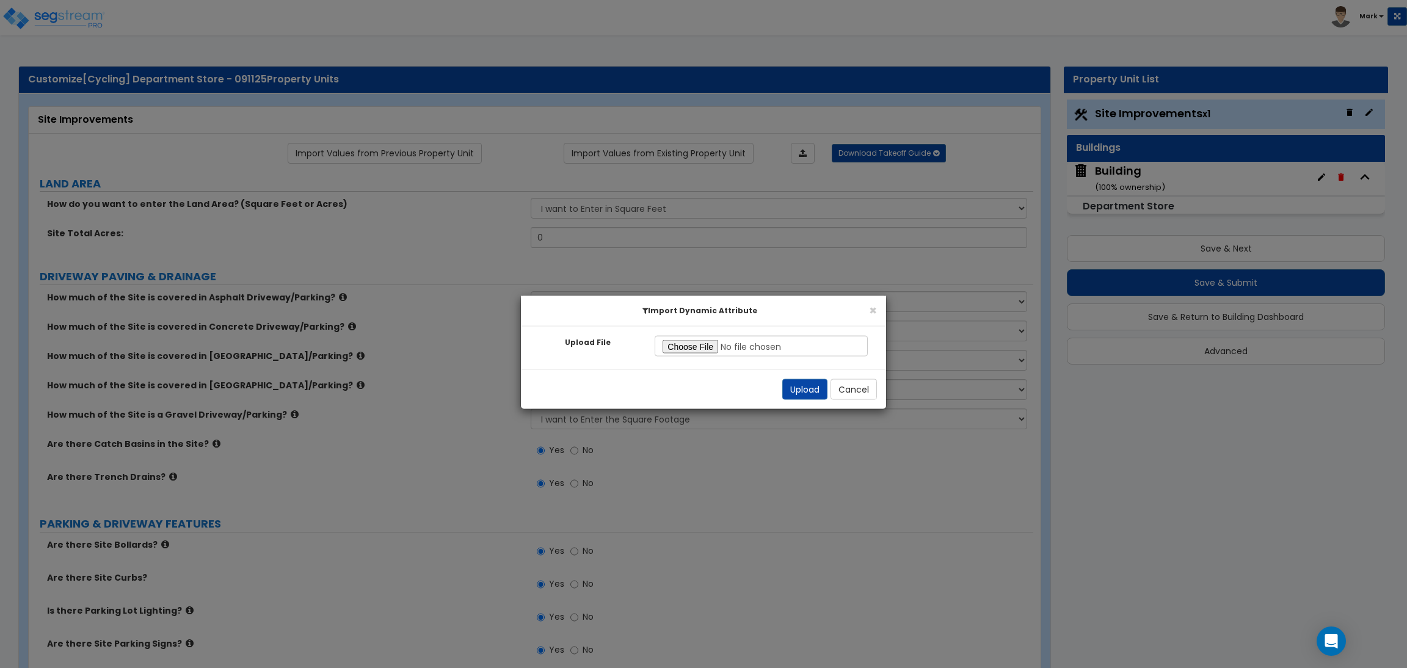
radio input "true"
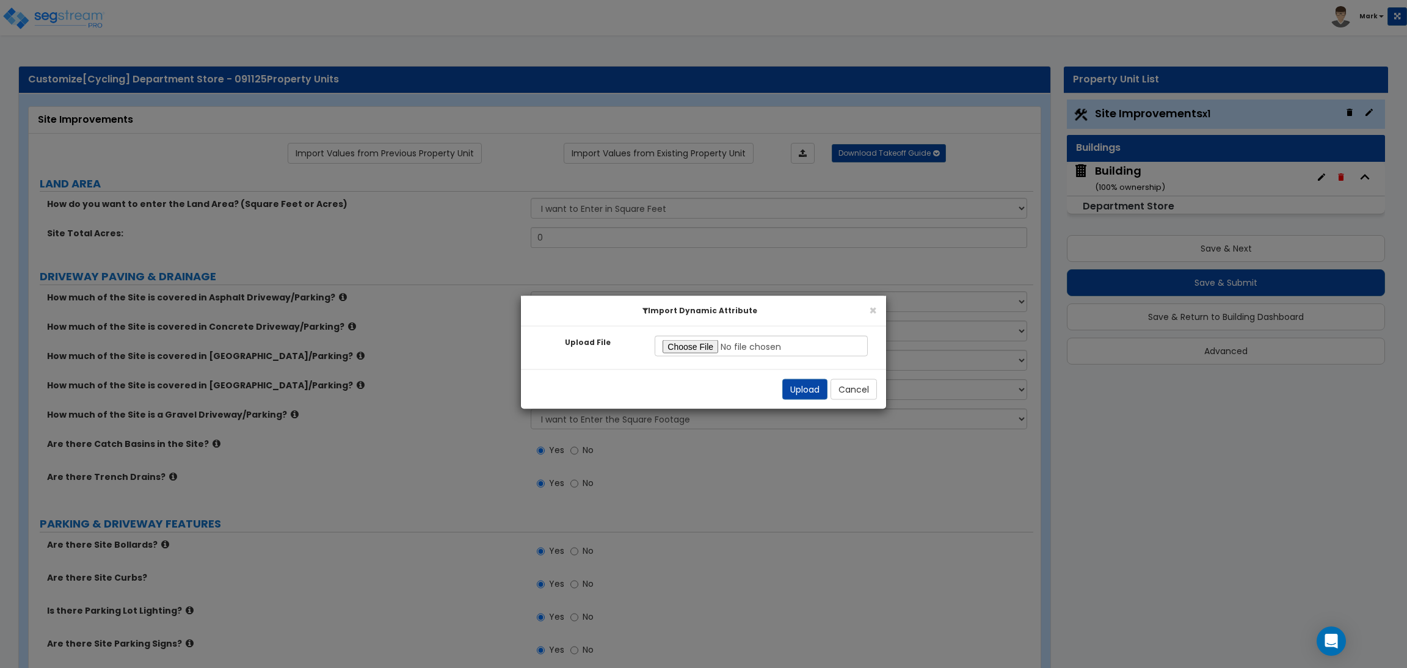
radio input "false"
radio input "true"
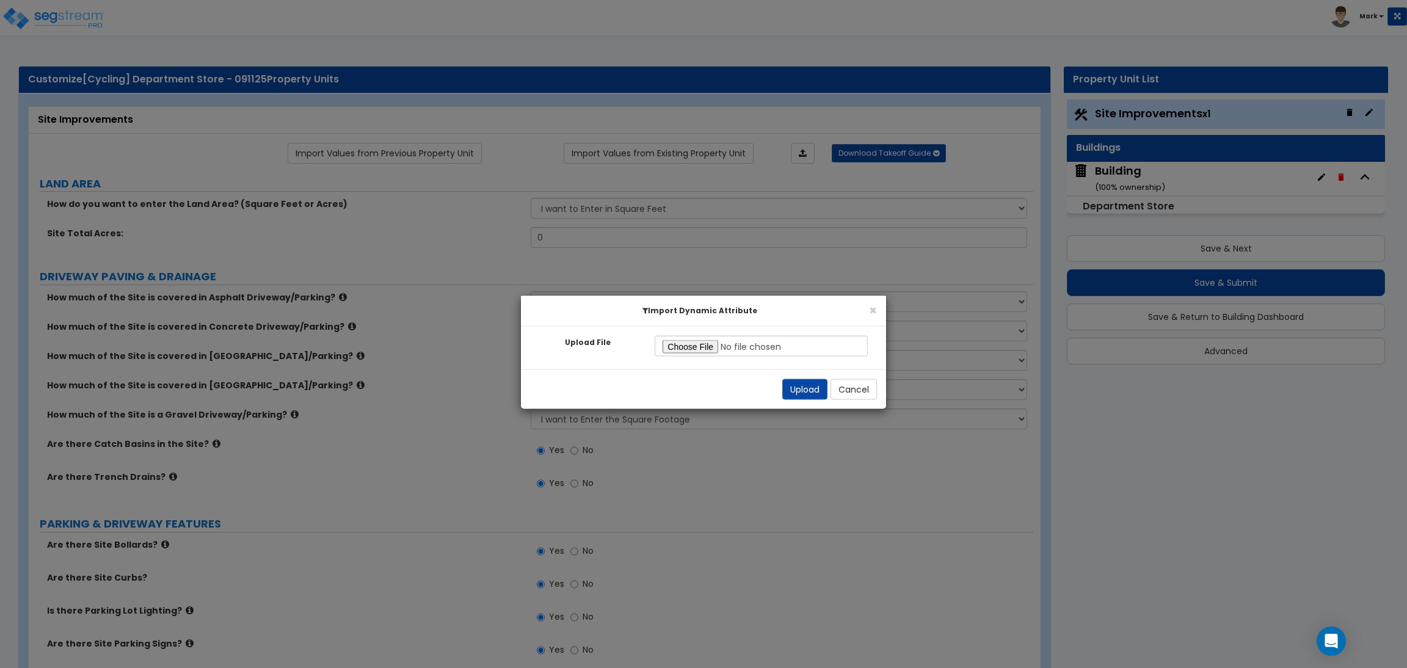
radio input "true"
select select "2"
type input "10"
select select "1"
type input "2"
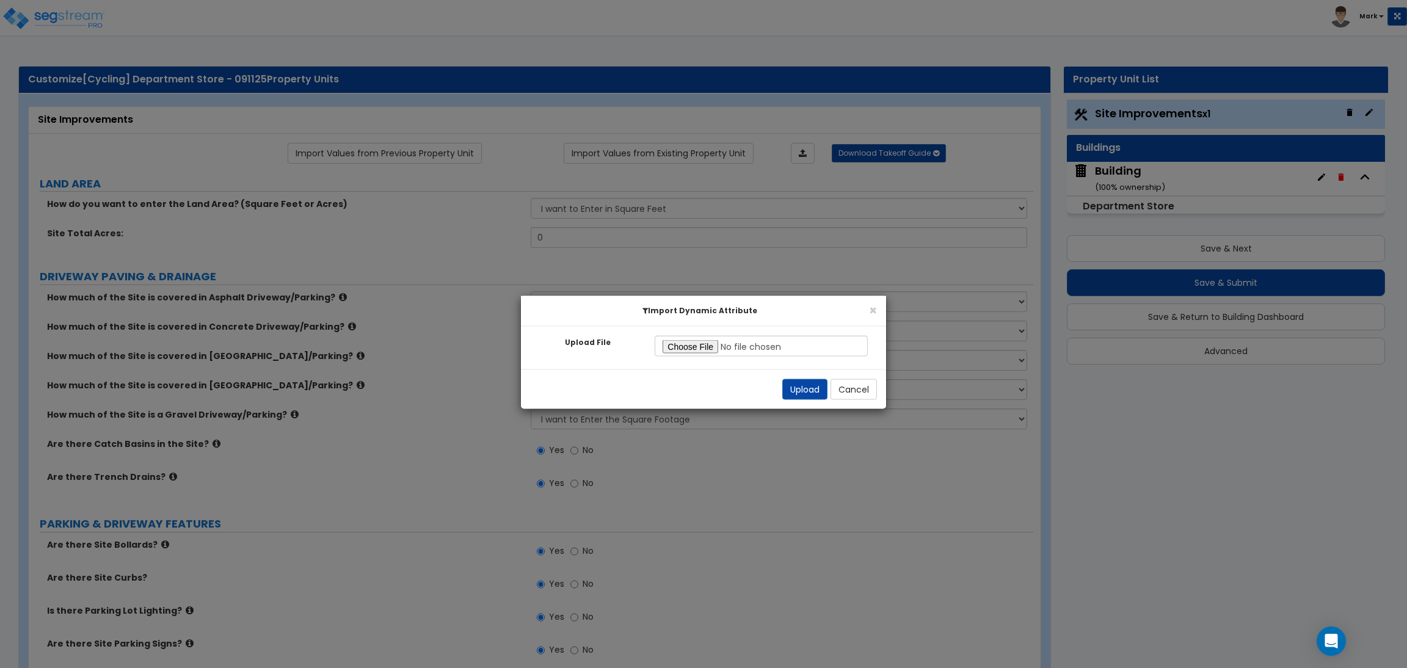
select select "1"
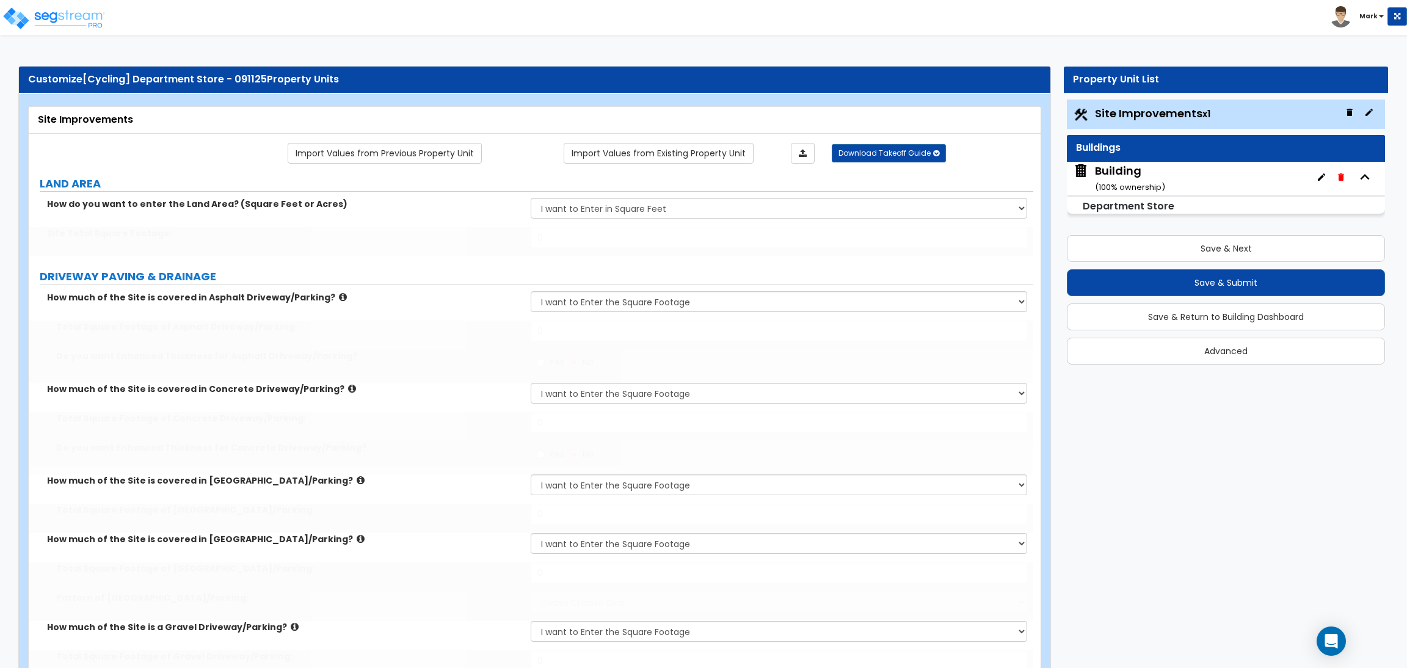
type input "40000"
type input "500"
type input "400"
type input "250"
type input "350"
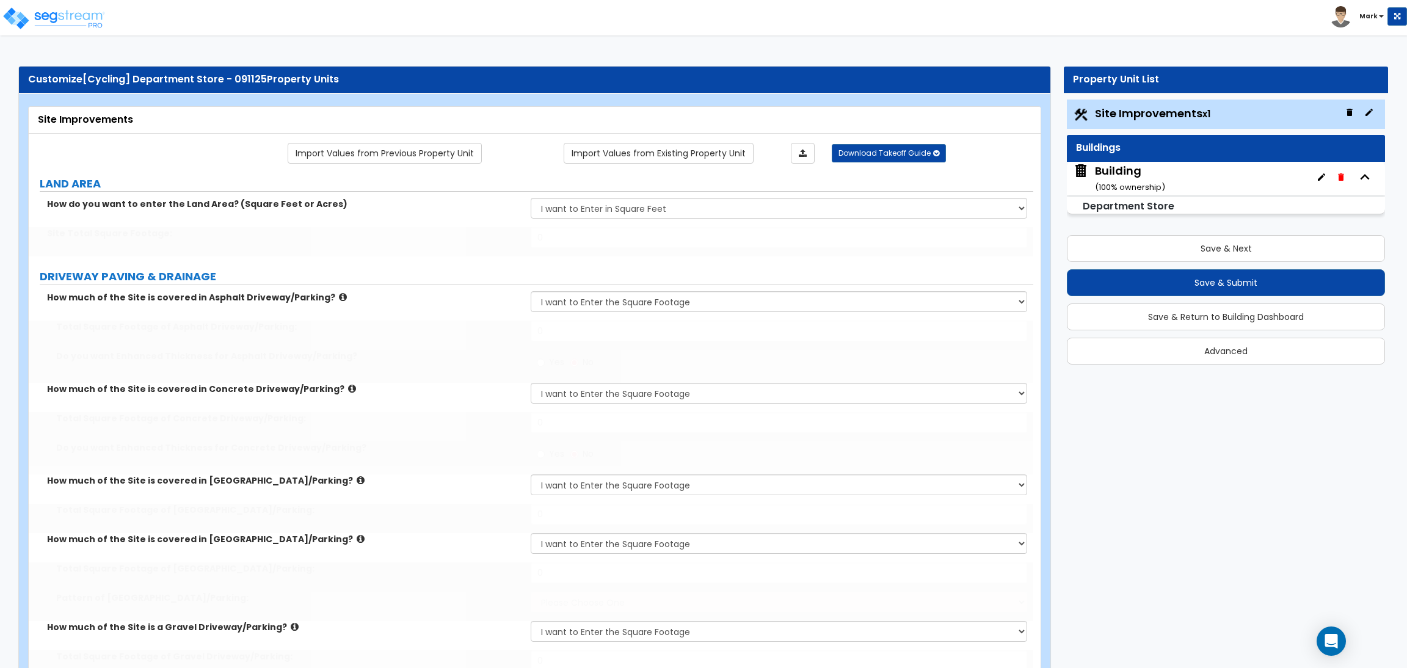
select select "2"
type input "275"
type input "8"
type input "10"
type input "25"
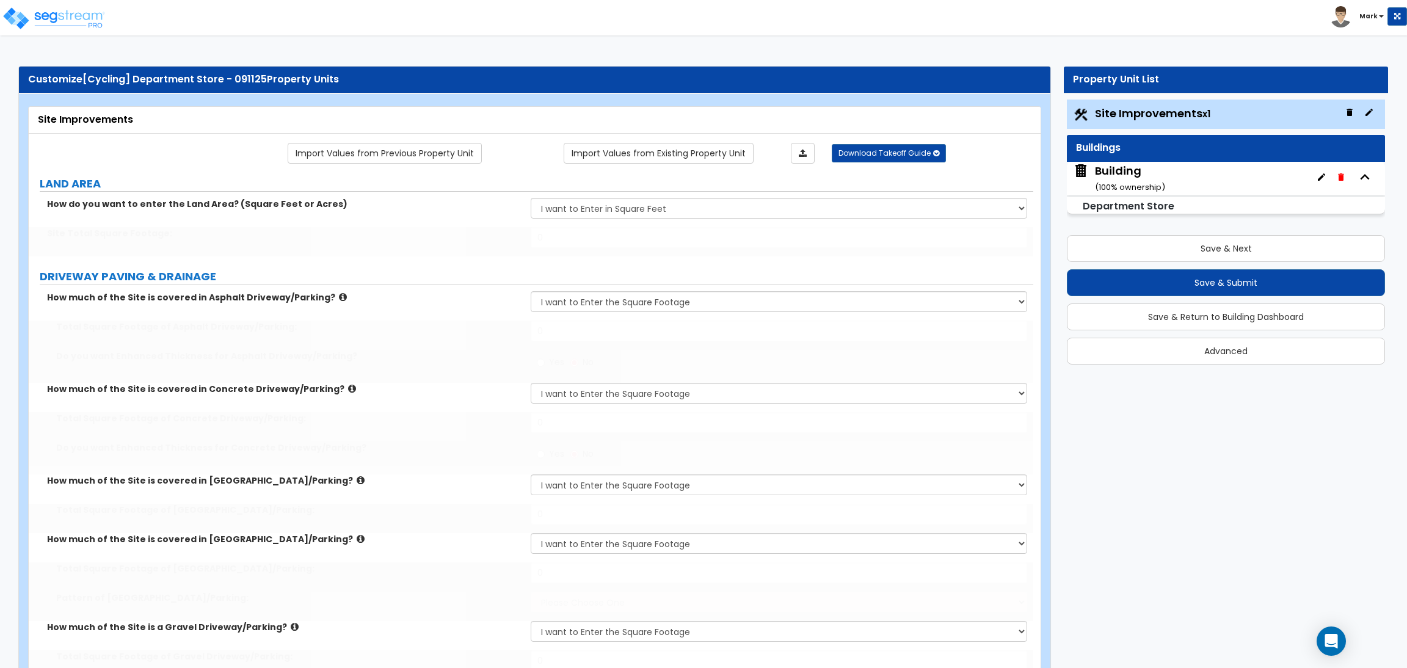
type input "20"
type input "10"
select select "1"
select select "2"
select select "1"
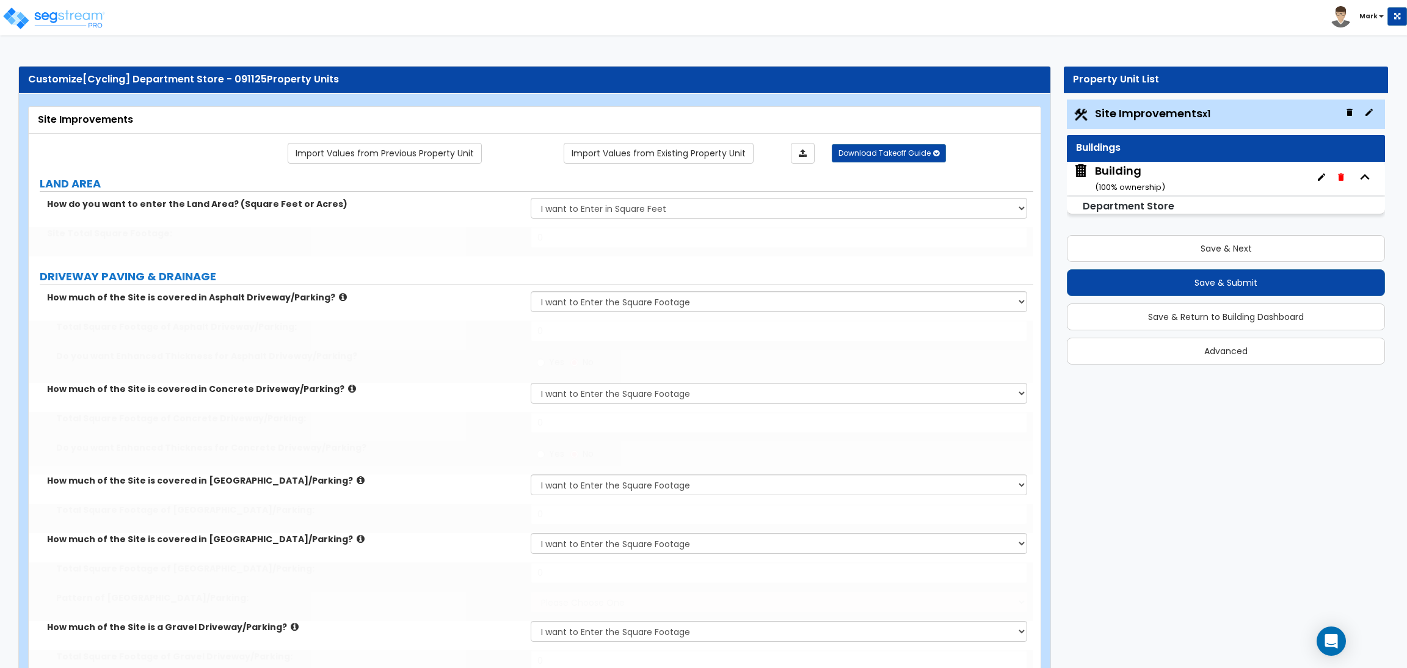
type input "5"
type input "2"
type input "3"
type input "1"
type input "15"
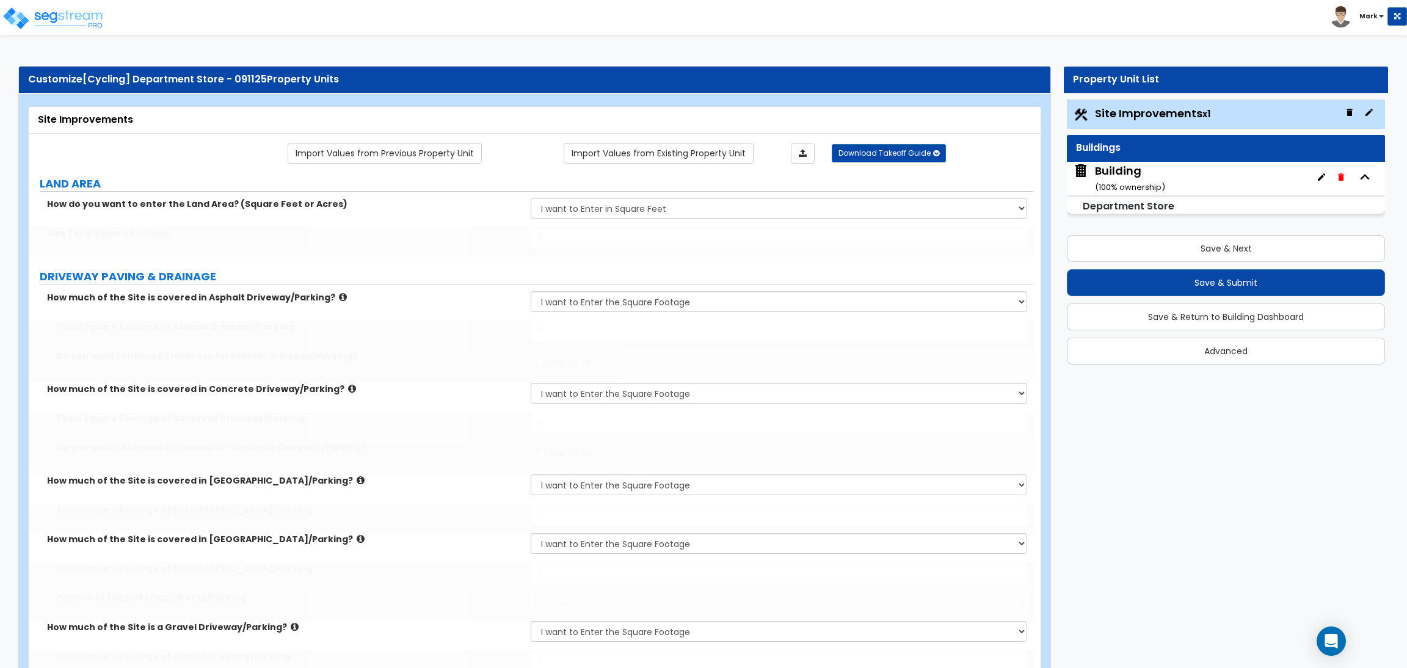
select select "1"
type input "20"
type input "150"
select select "1"
type input "20"
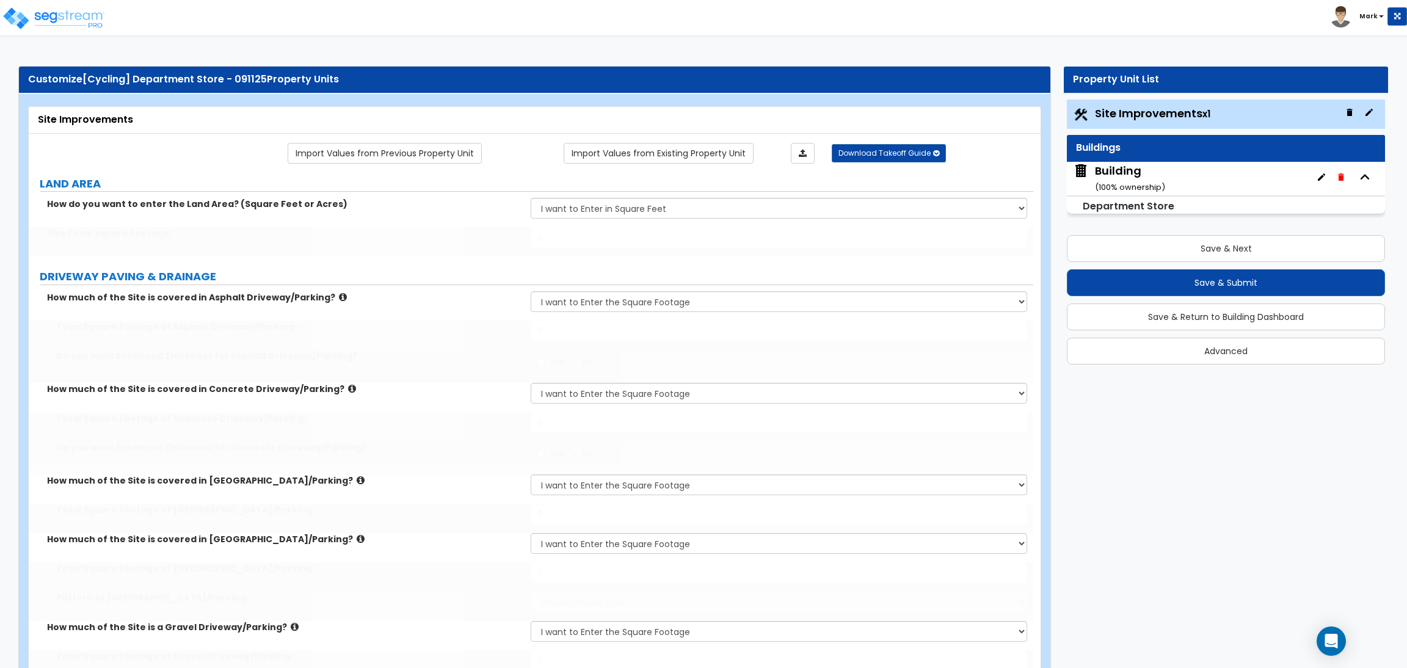
type input "2"
type input "5"
select select "1"
radio input "true"
select select "2"
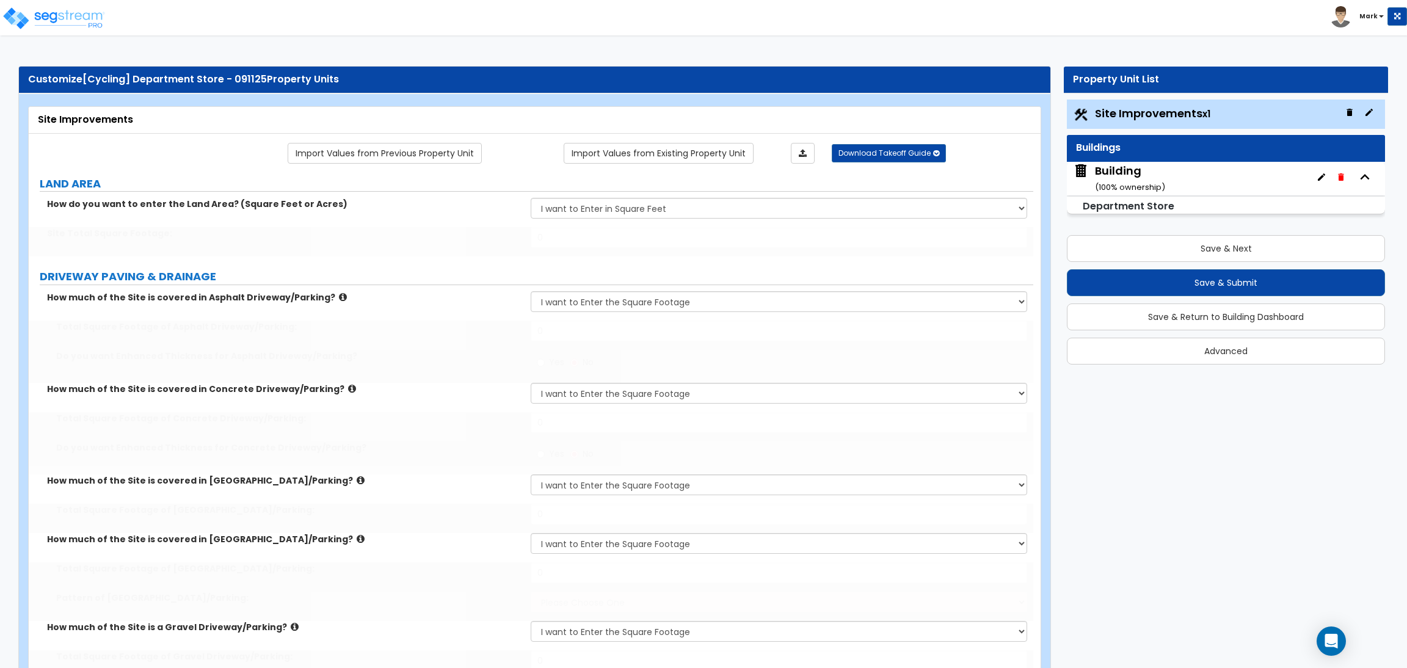
select select "2"
radio input "true"
select select "2"
type input "100"
select select "2"
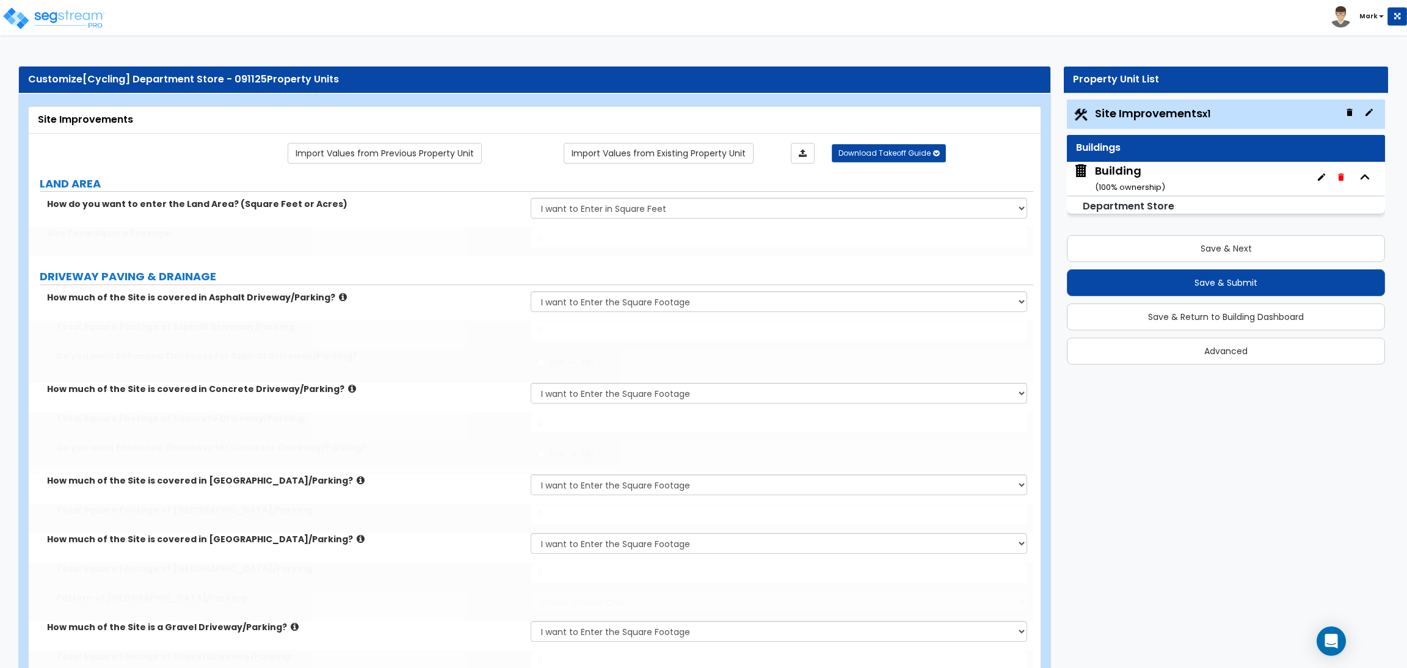
select select "1"
select select "10"
type input "60"
type input "6"
select select "1"
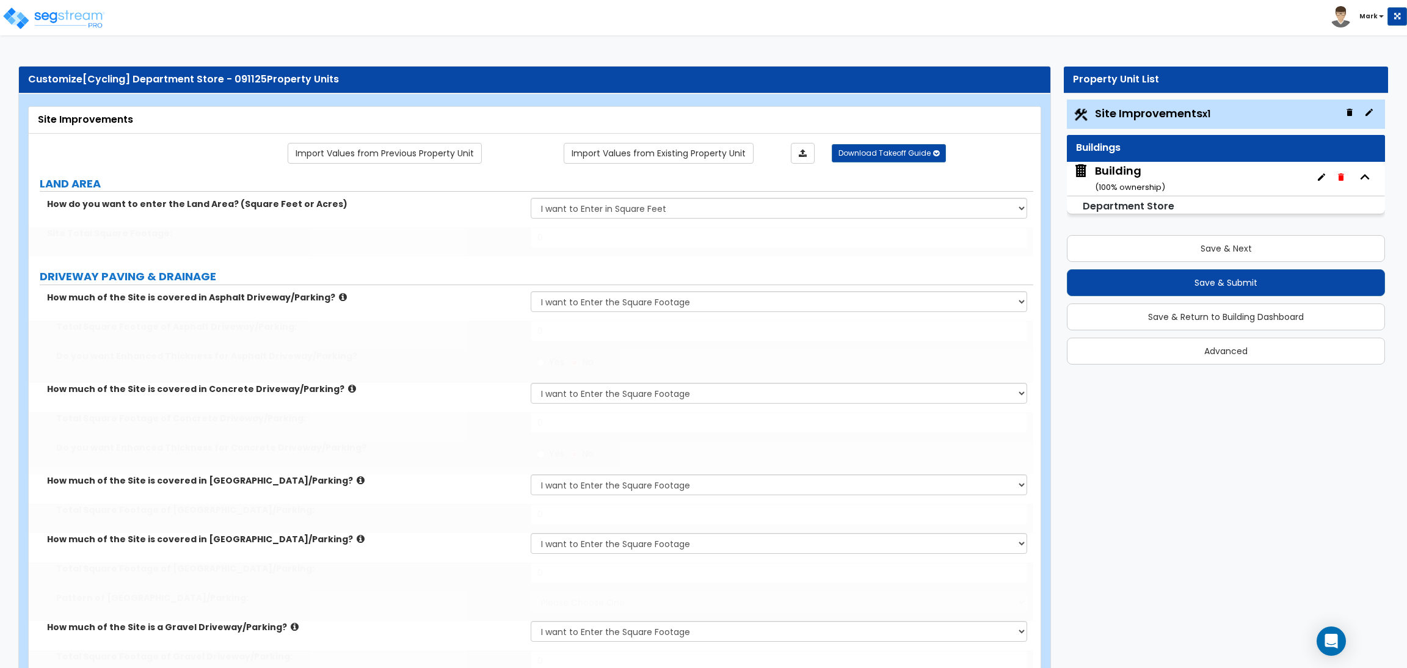
type input "250"
type input "150"
type input "2"
radio input "true"
select select "1"
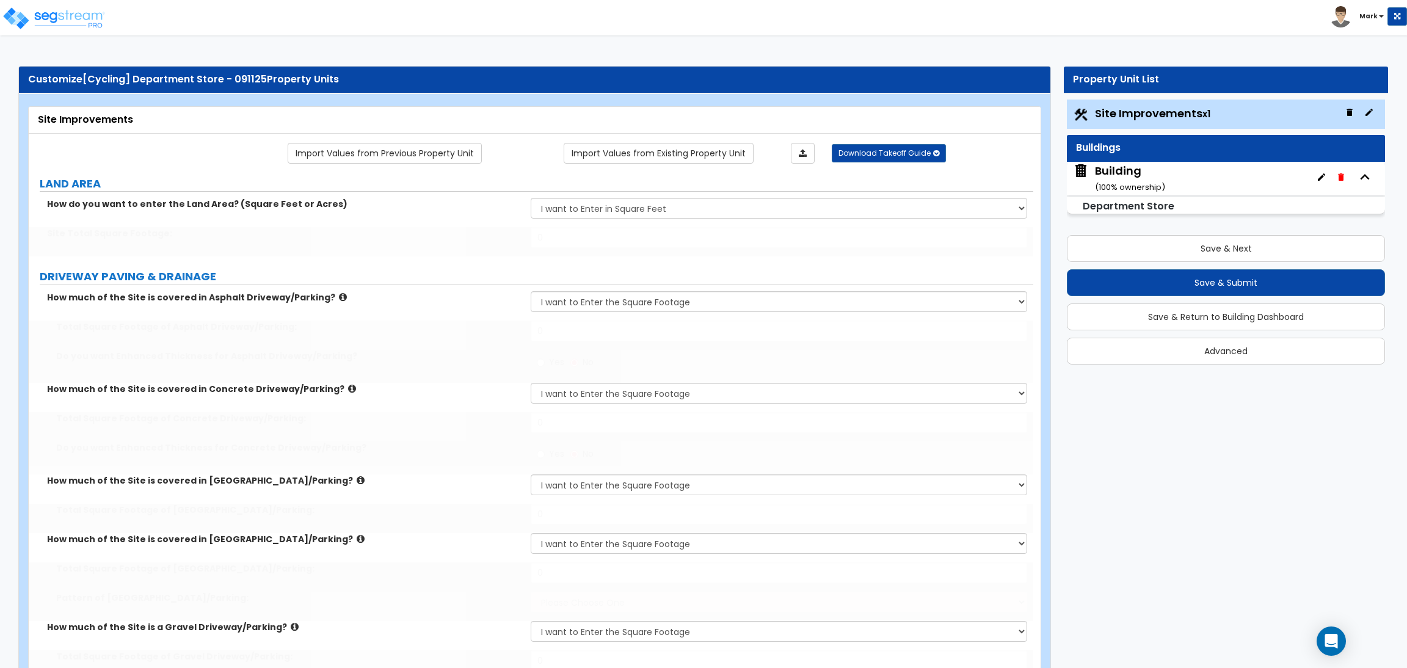
select select "1"
type input "5"
type input "7"
radio input "true"
select select "1"
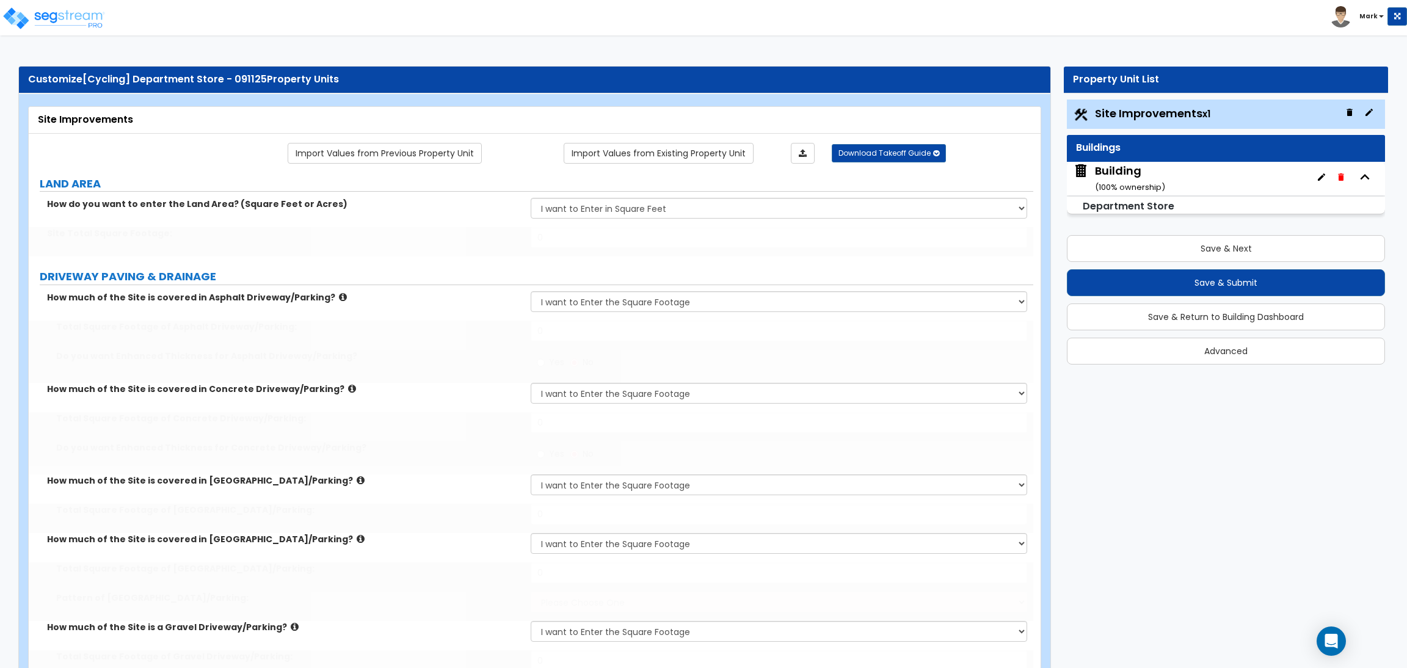
type input "4"
type input "5"
radio input "true"
select select "3"
select select "2"
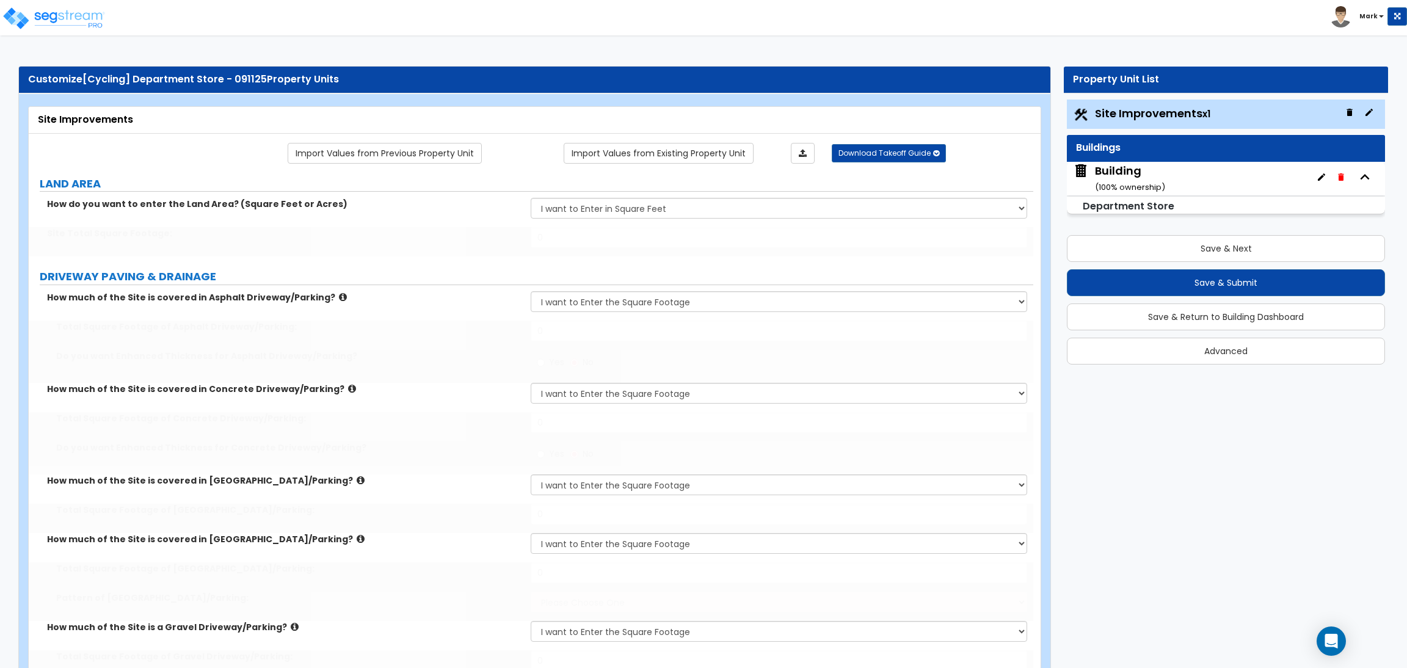
type input "15"
type input "45"
type input "85"
radio input "true"
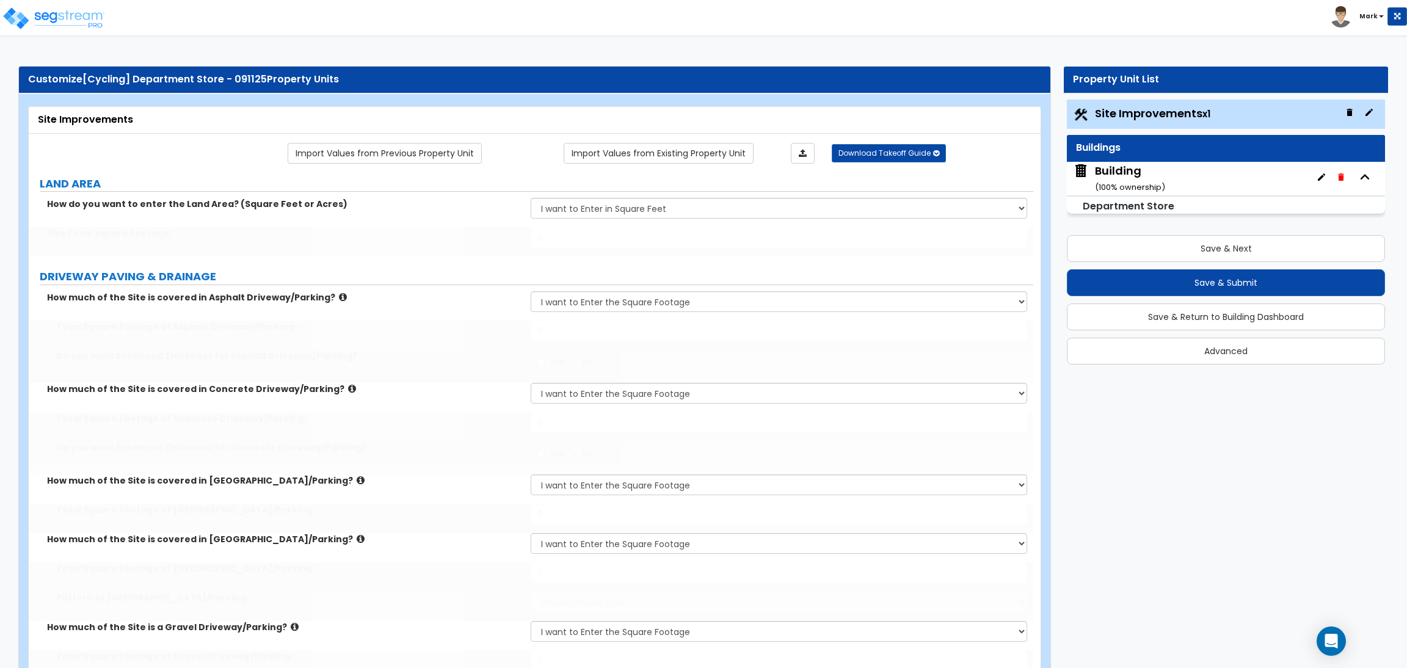
radio input "true"
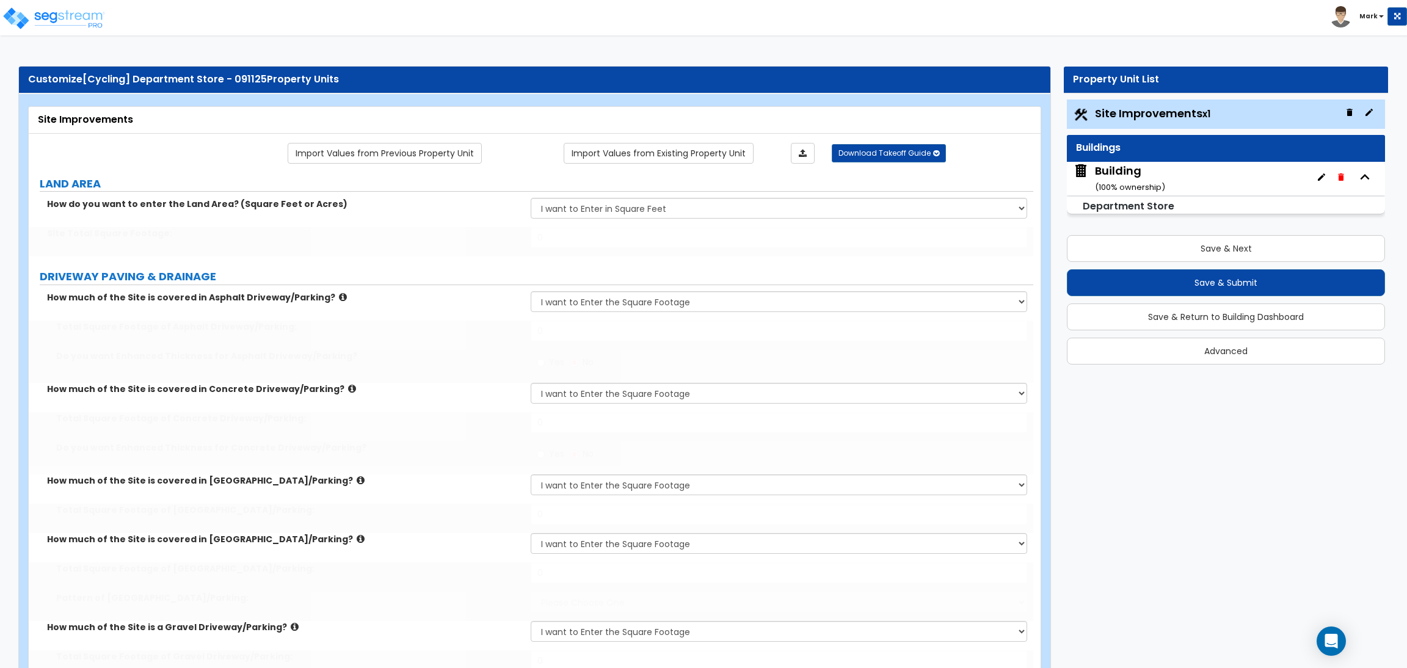
radio input "true"
select select "4"
type input "100"
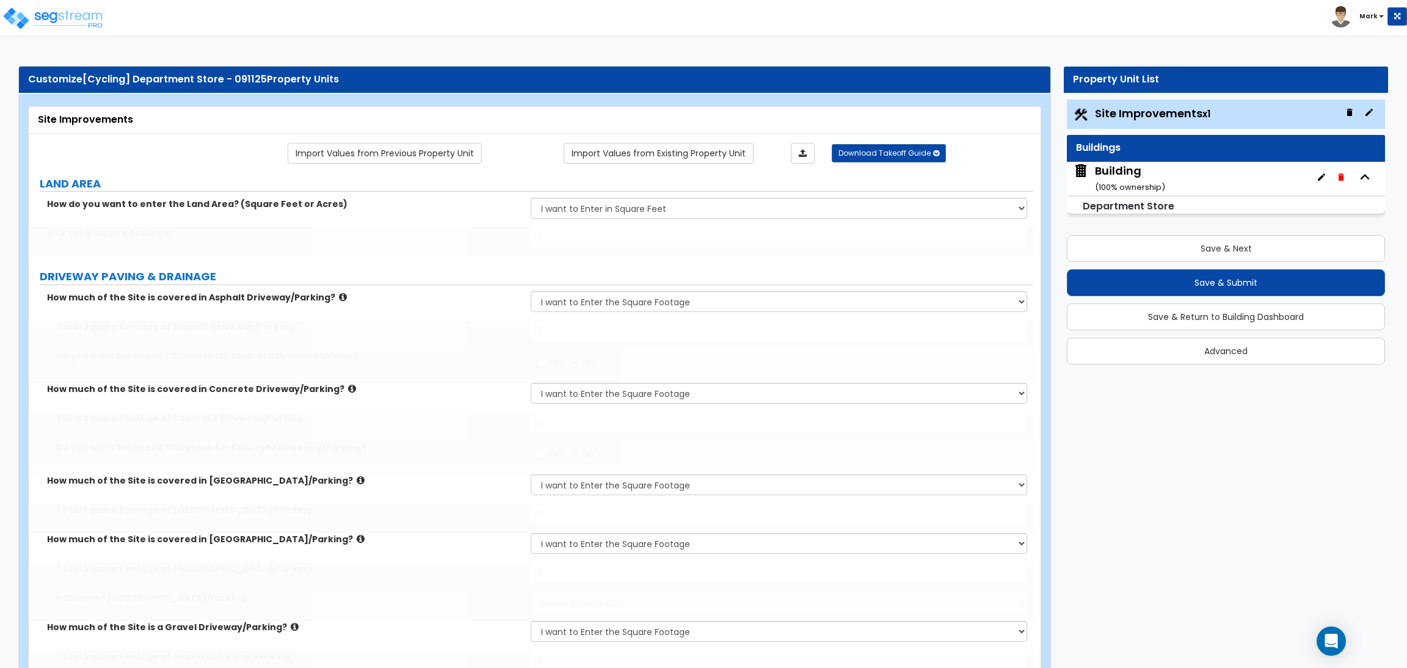
type input "50"
select select "4"
type input "80"
type input "75"
type input "7"
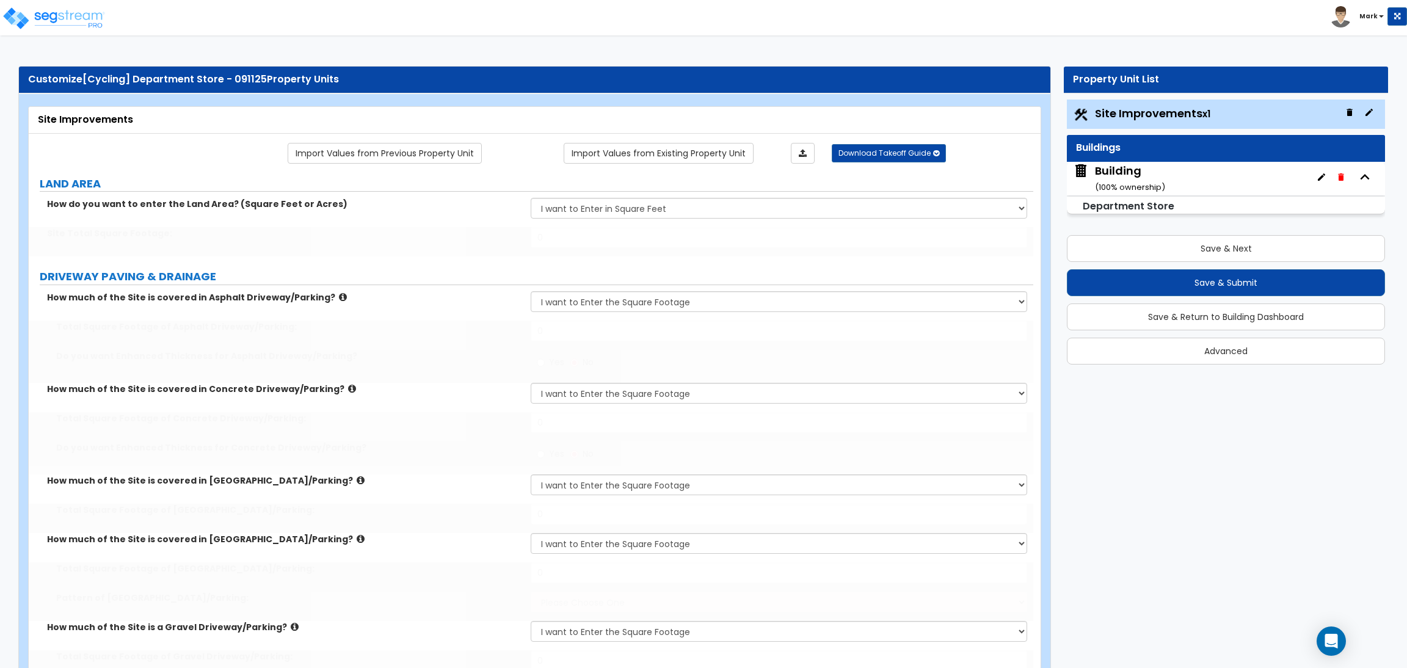
type input "65"
type input "7"
type input "90"
type input "6"
type input "55"
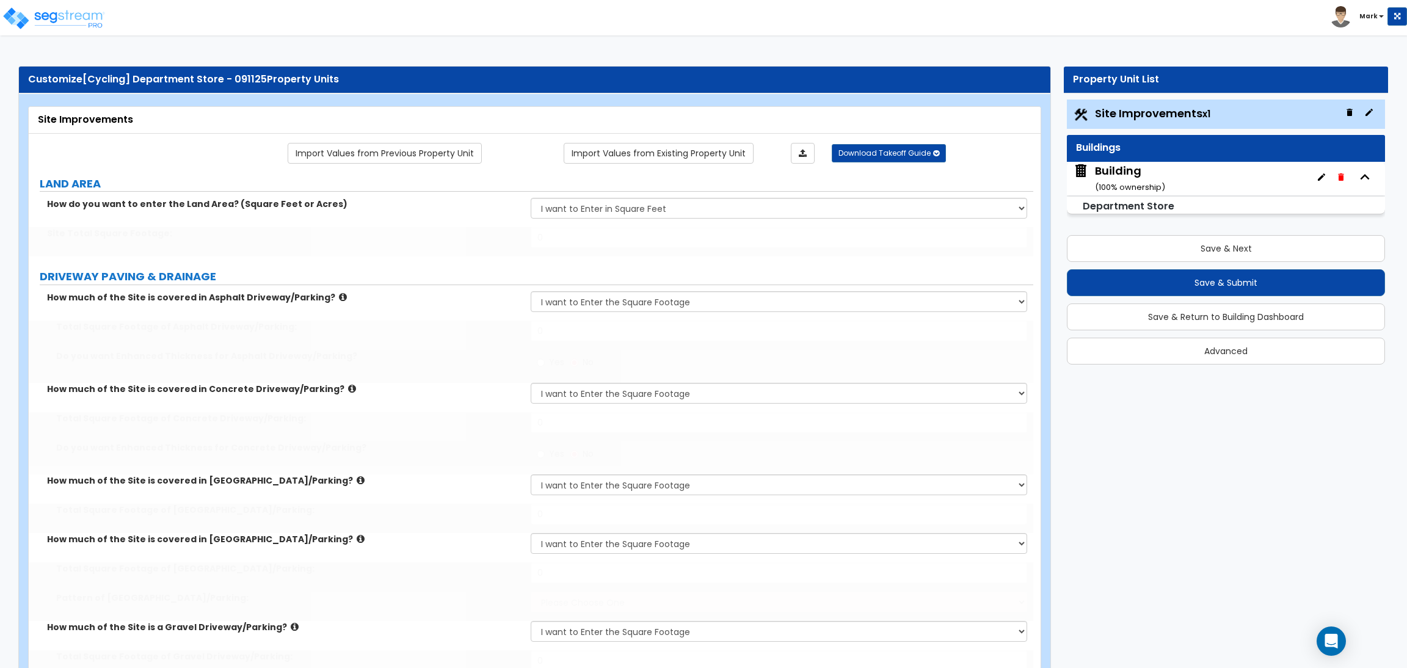
type input "7"
type input "60"
select select "1"
type input "45"
select select "1"
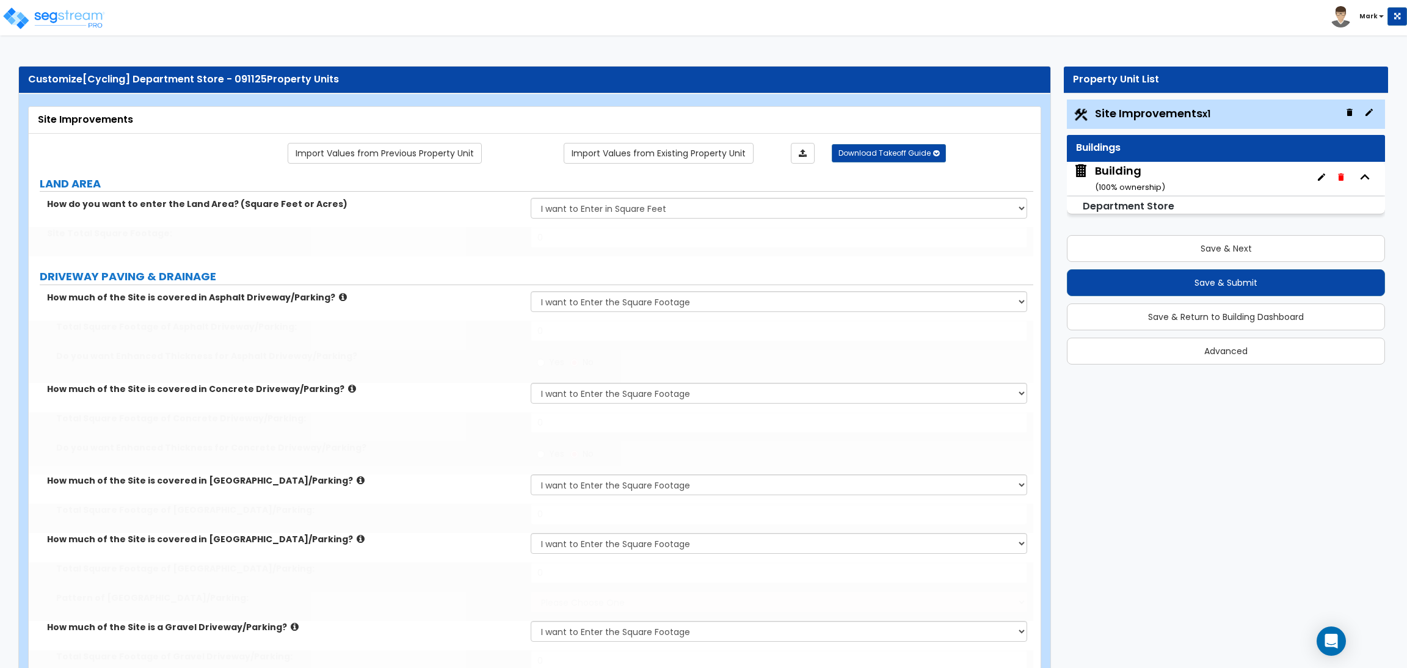
type input "50"
select select "1"
select select "6"
type input "3"
select select "2"
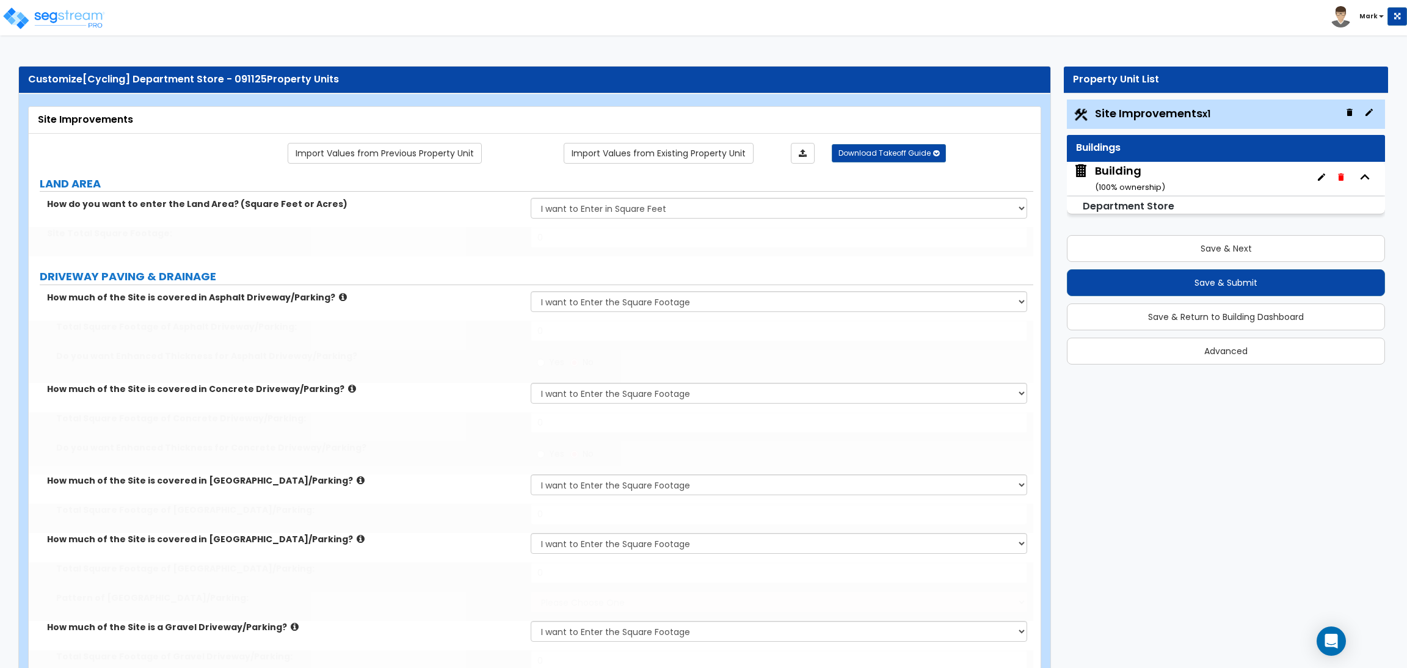
select select "2"
radio input "true"
select select "2"
type input "2"
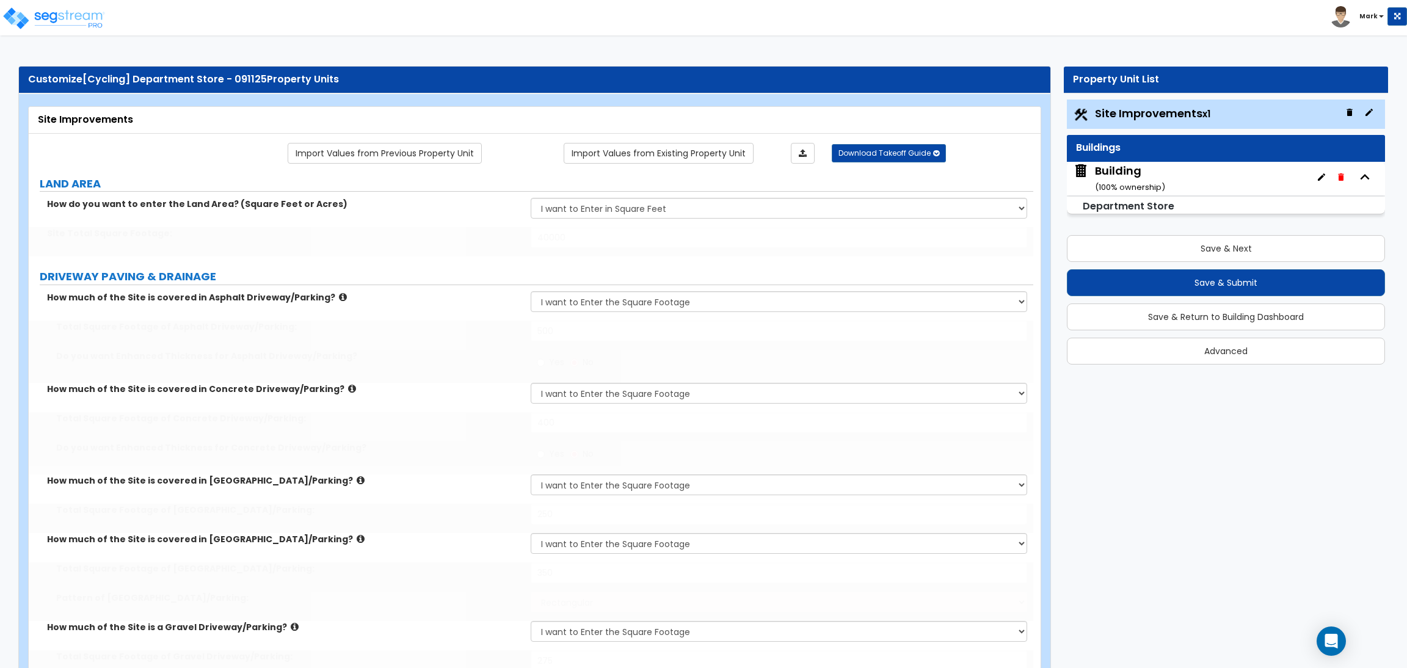
type input "500"
select select "1"
select select "2"
type input "5"
type input "3"
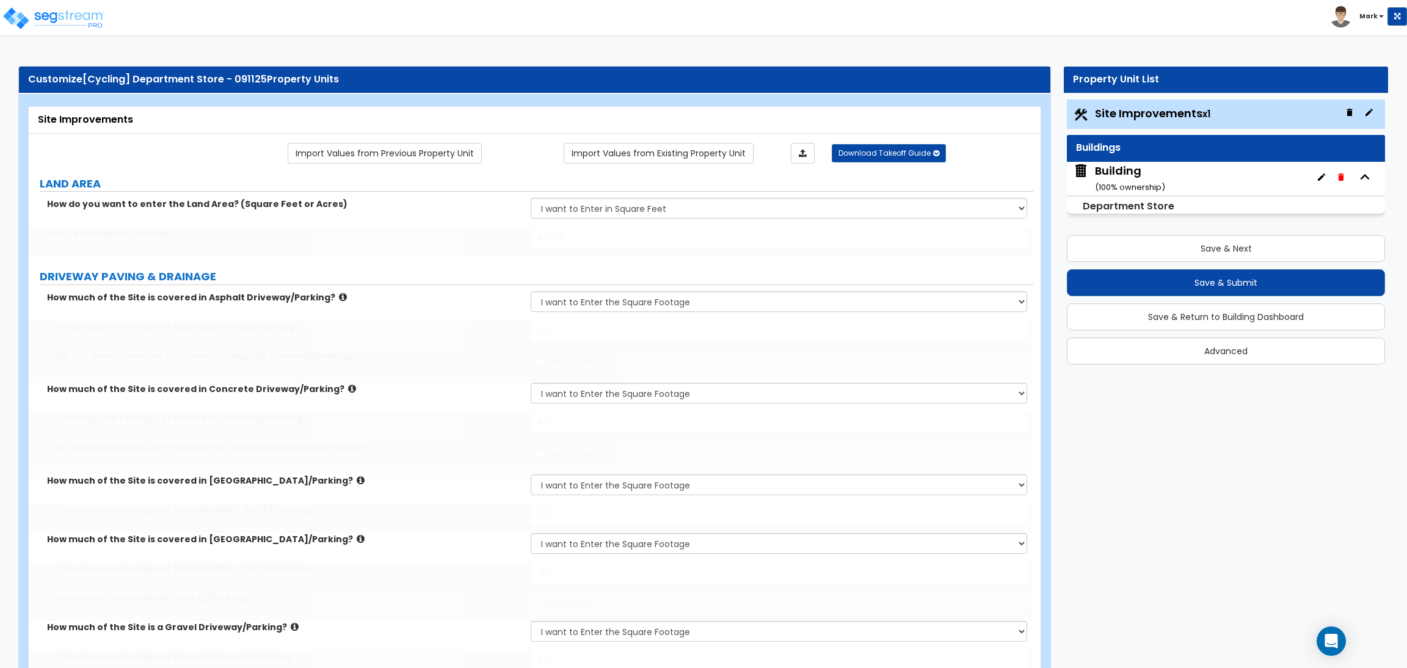
type input "4"
type input "80"
type input "10"
select select "2"
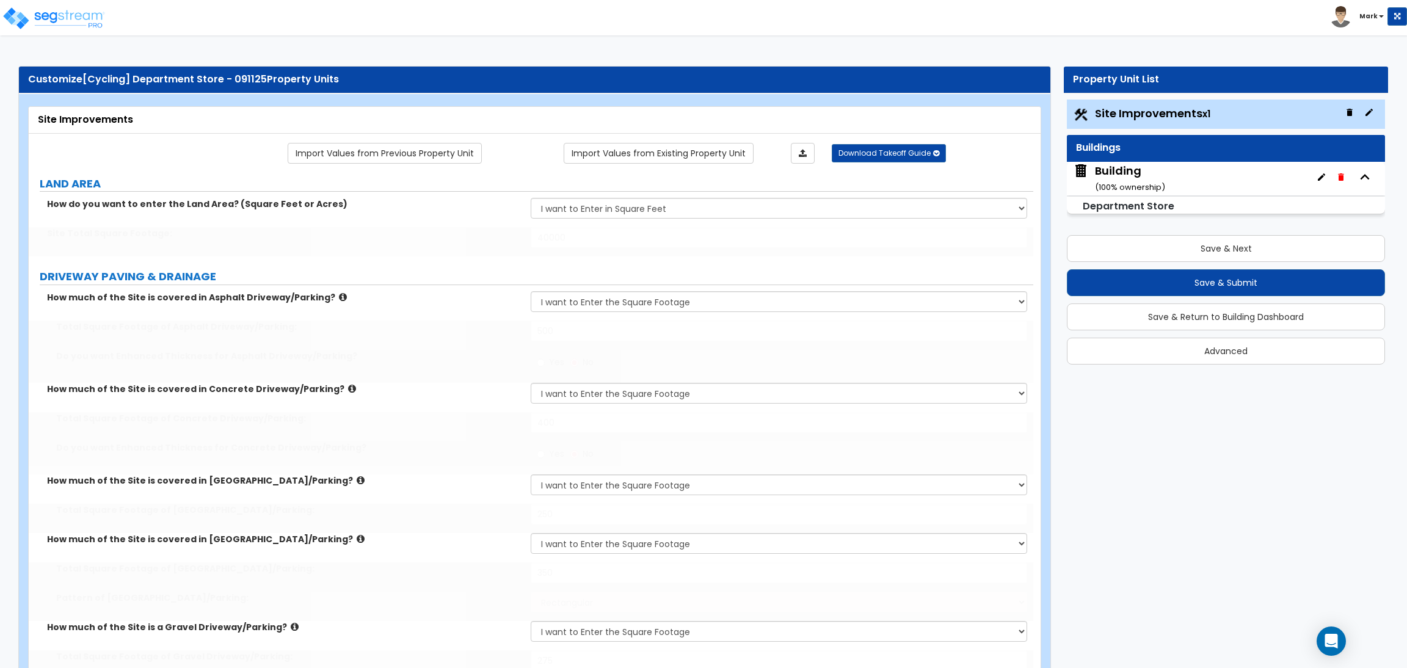
select select "1"
type input "1"
type input "2"
type input "200"
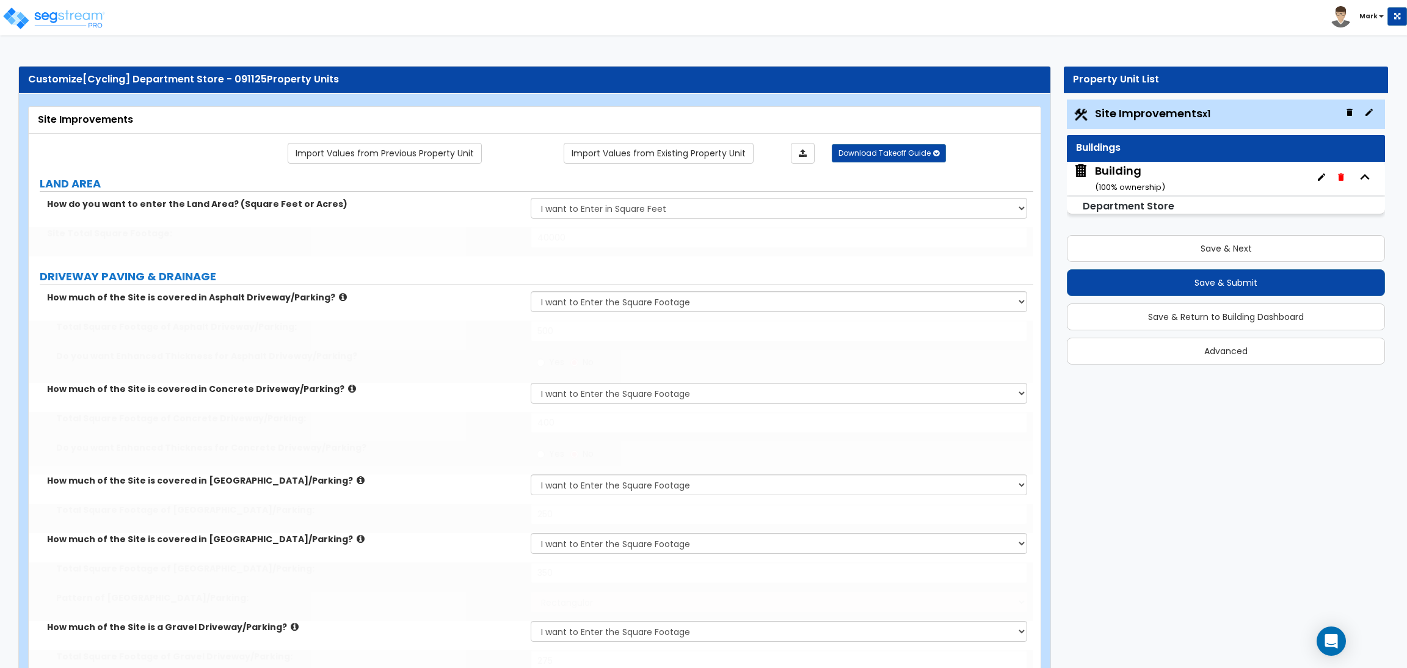
select select "8"
select select "2"
select select "4"
select select "1"
radio input "true"
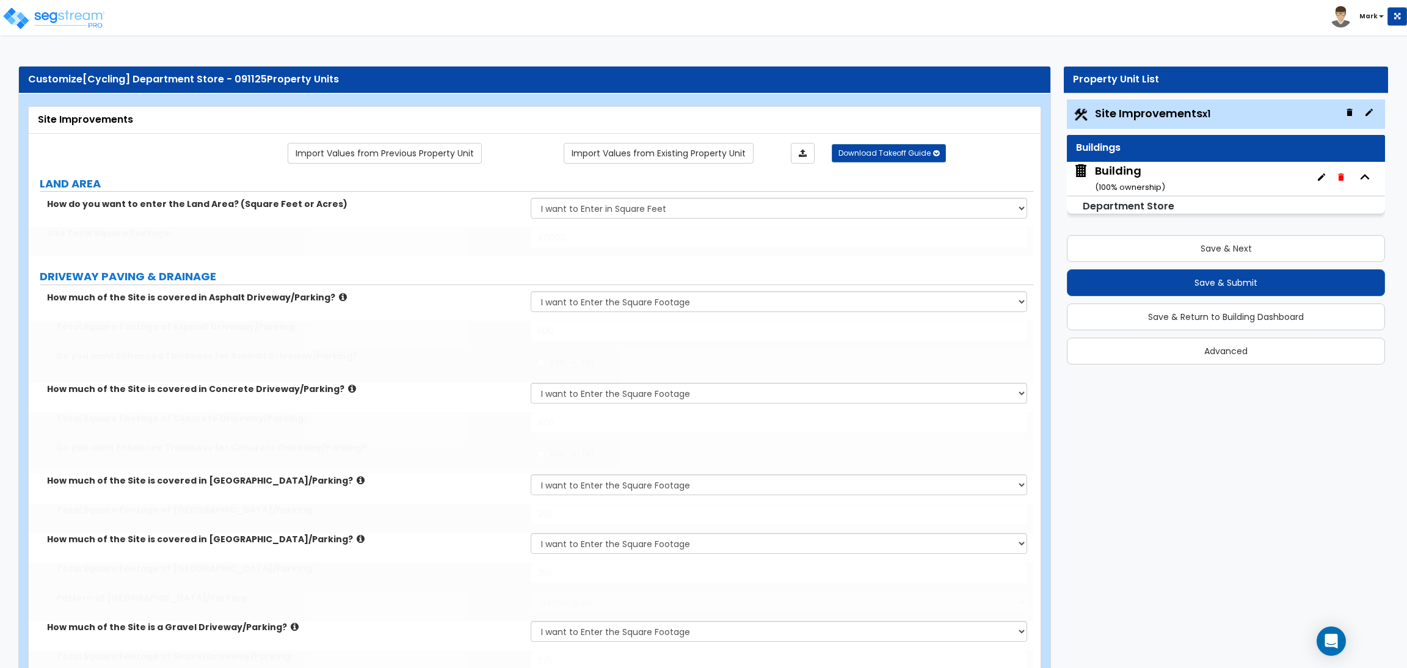
select select "5"
select select "3"
select select "20"
select select "2"
type input "2"
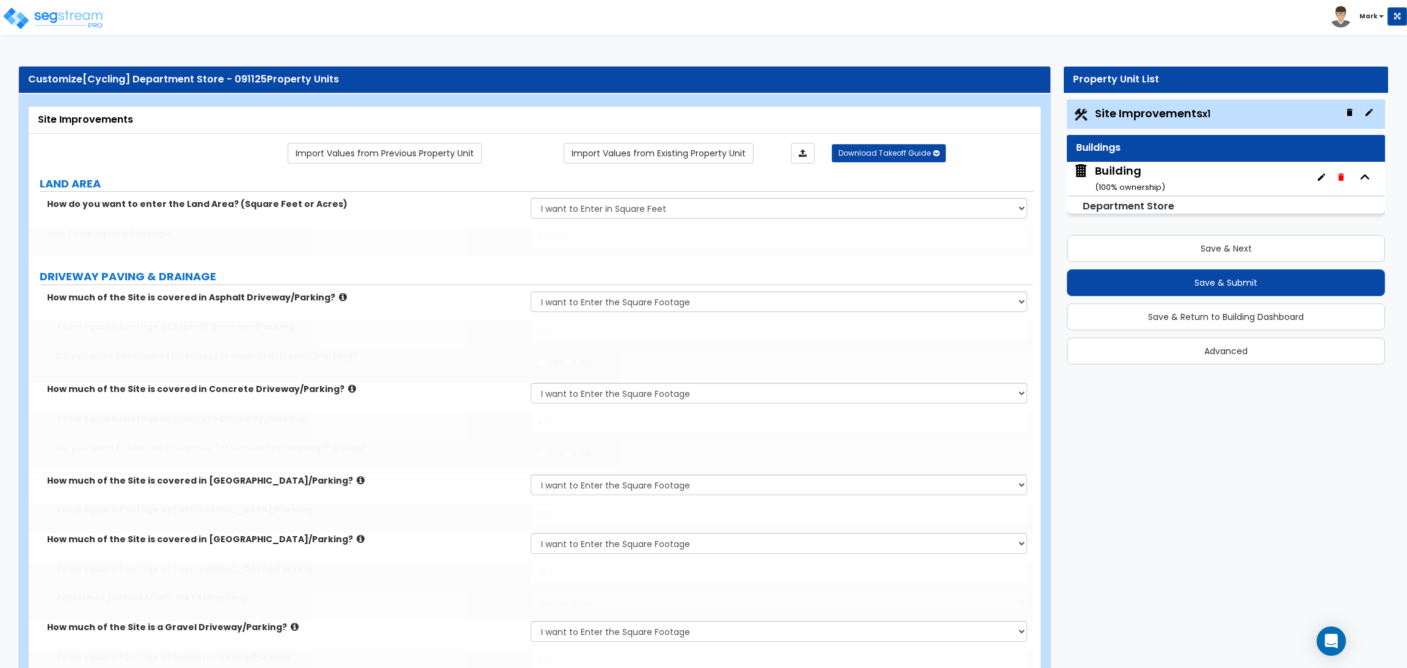
type input "2"
type input "40"
select select "1"
type input "2"
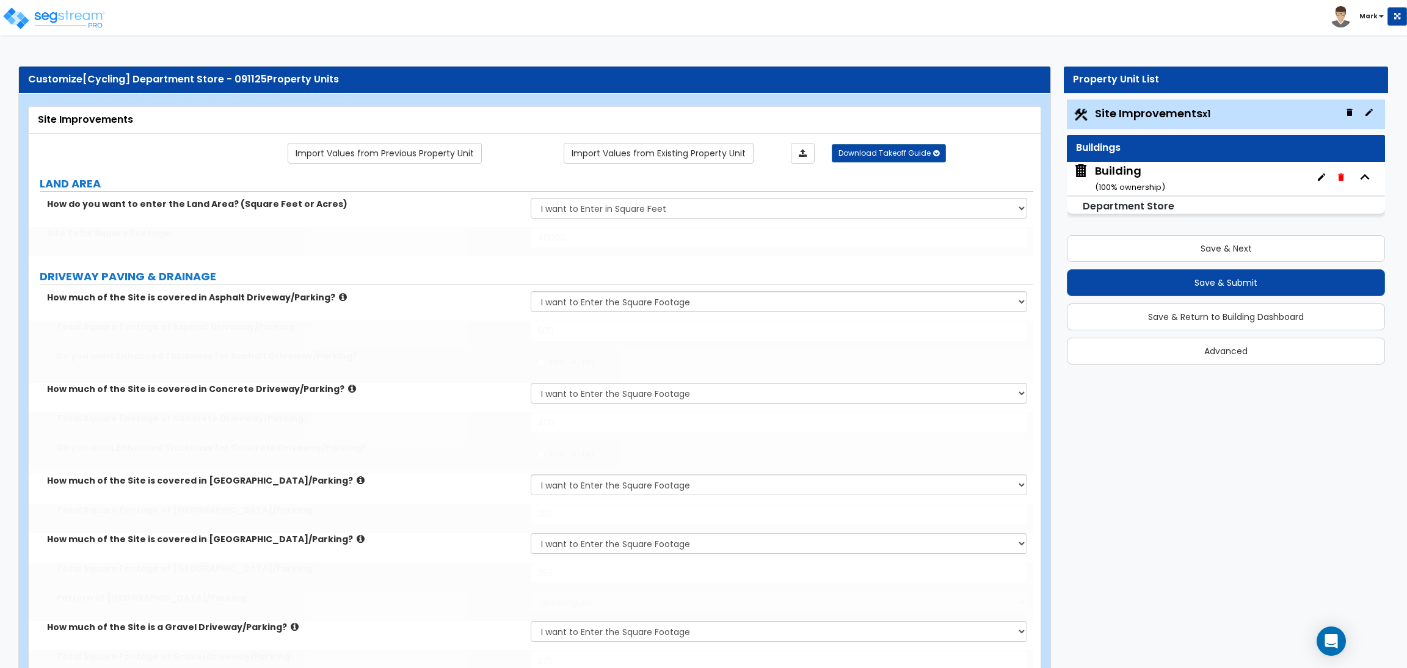
type input "80"
type input "6"
select select "4"
select select "2"
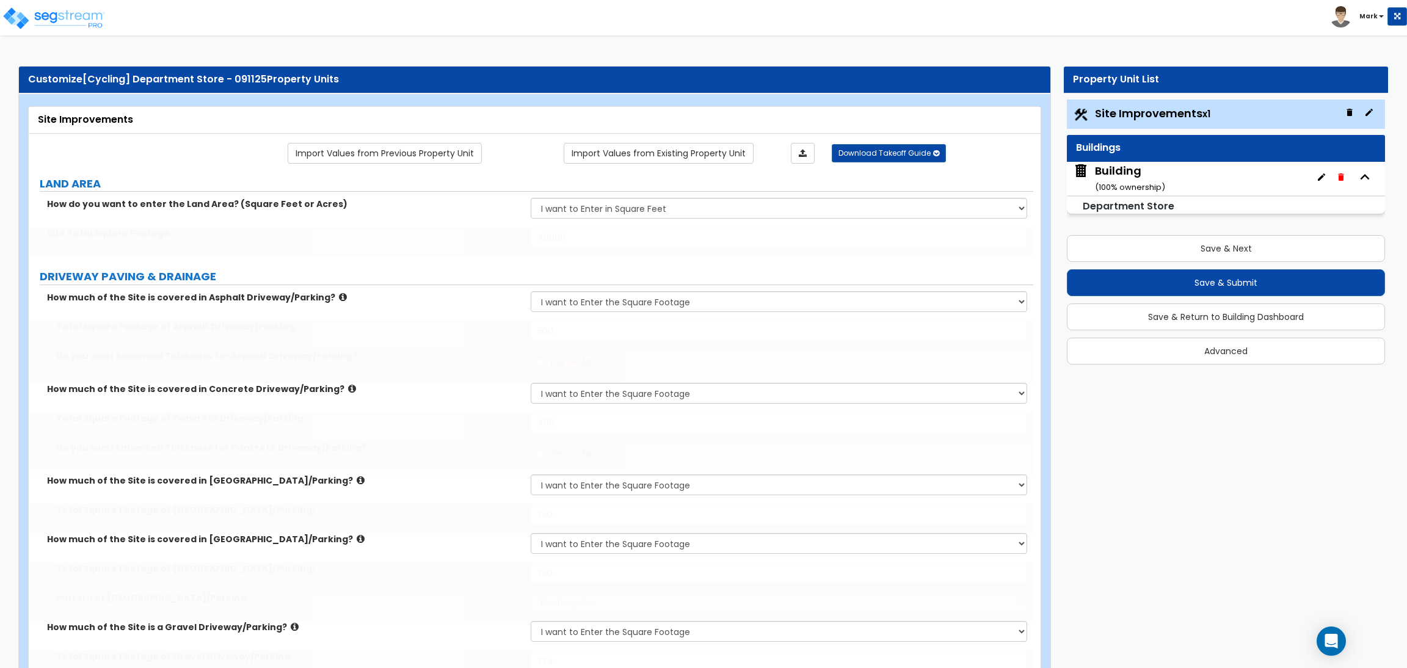
select select "1"
select select "2"
select select "1"
type input "2"
select select "2"
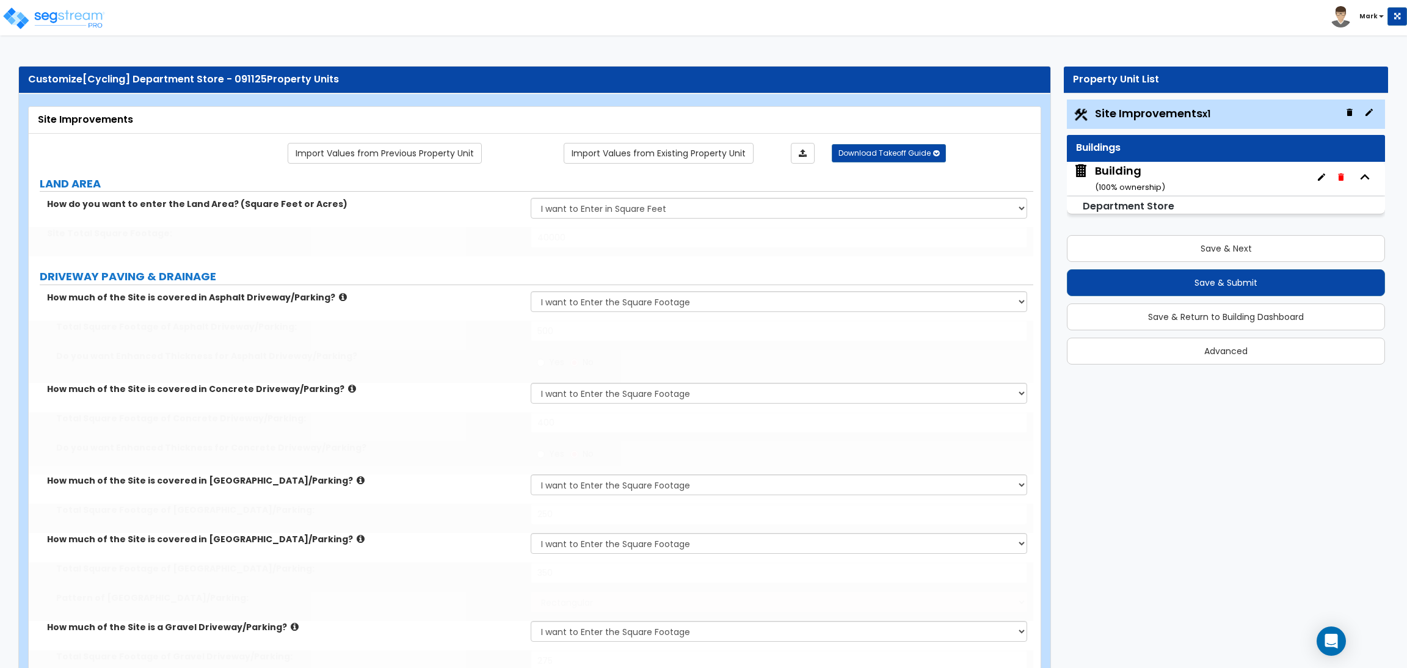
select select "6"
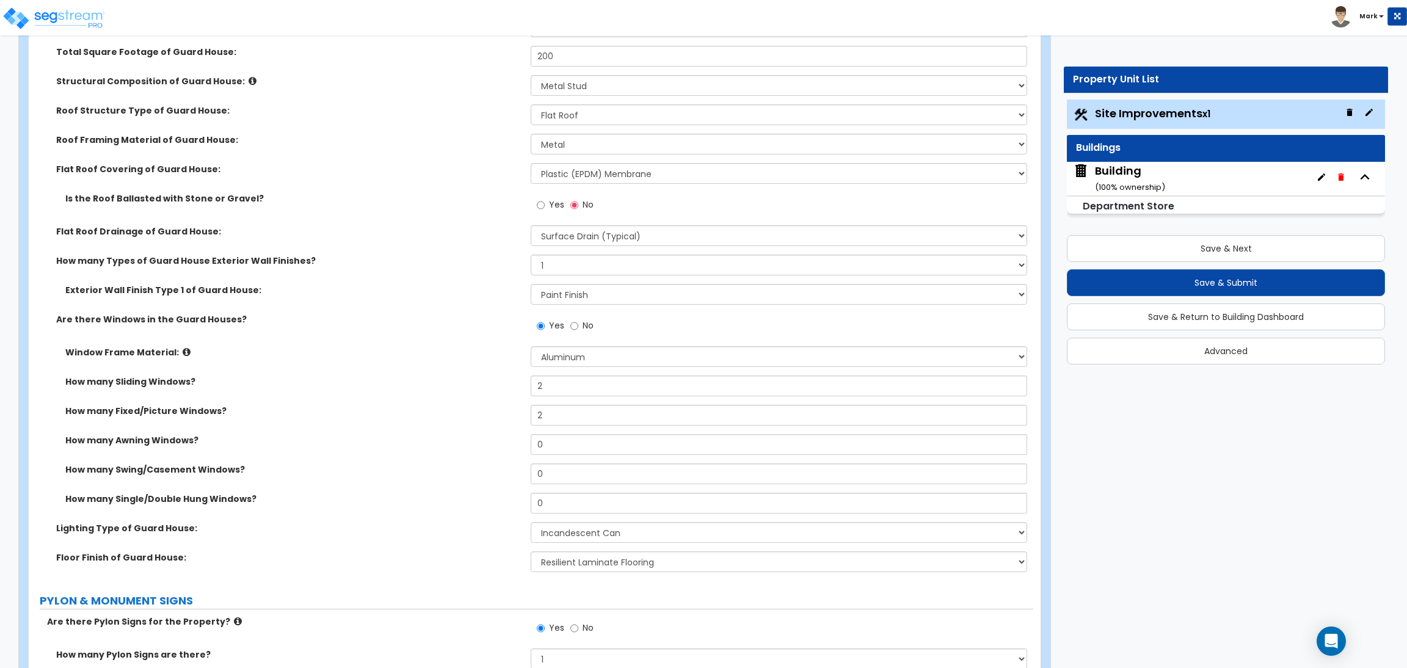
scroll to position [5129, 0]
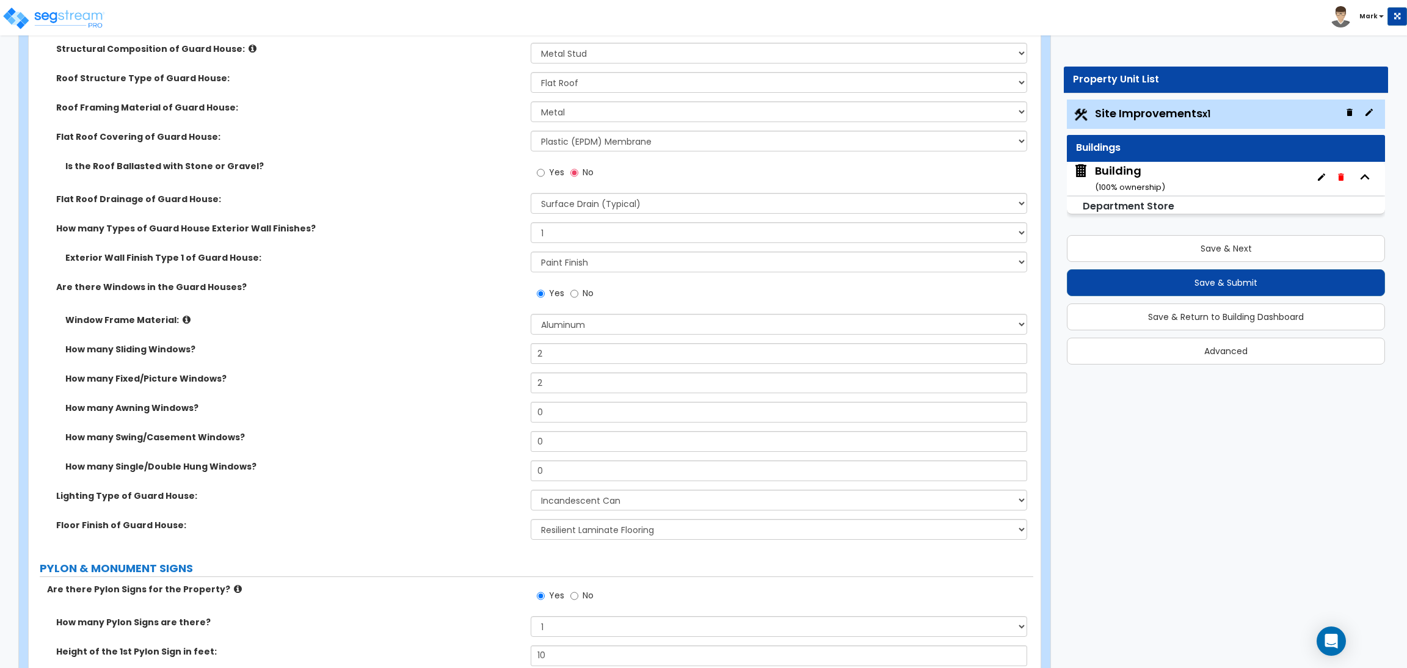
click at [554, 176] on span "Yes" at bounding box center [556, 172] width 15 height 12
click at [545, 176] on input "Yes" at bounding box center [541, 172] width 8 height 13
radio input "true"
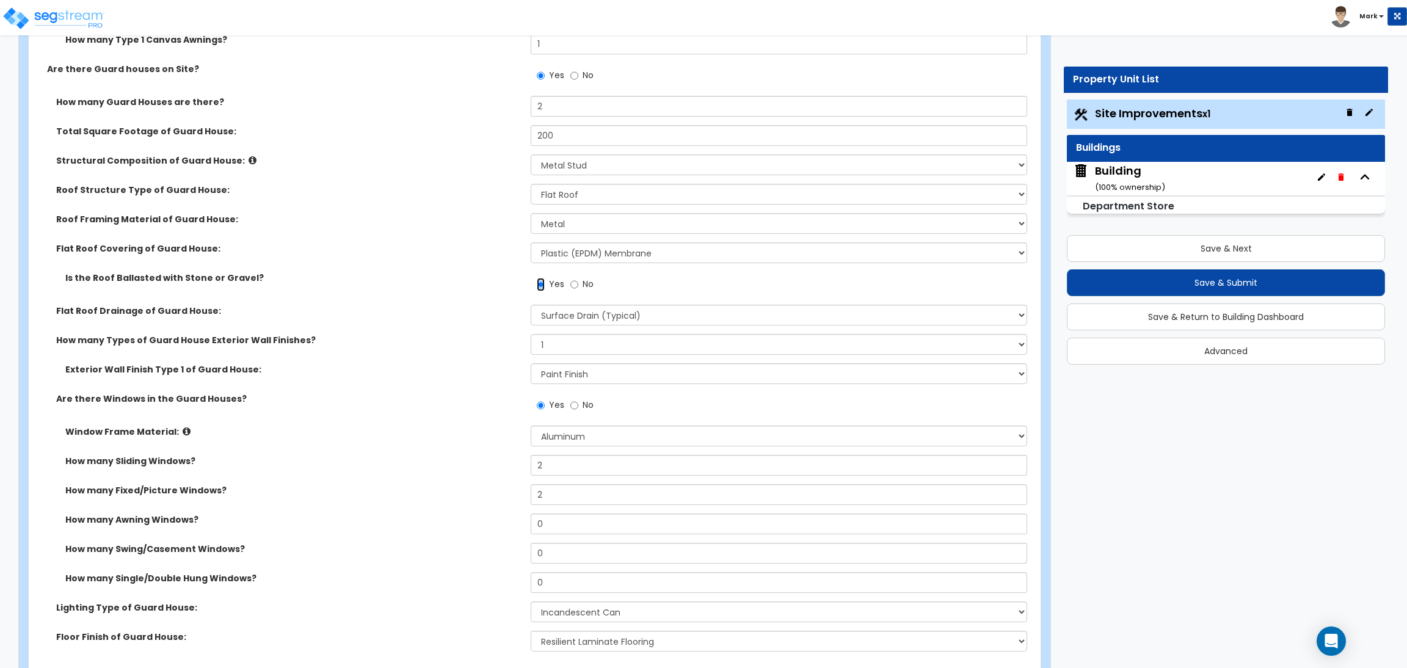
scroll to position [5038, 0]
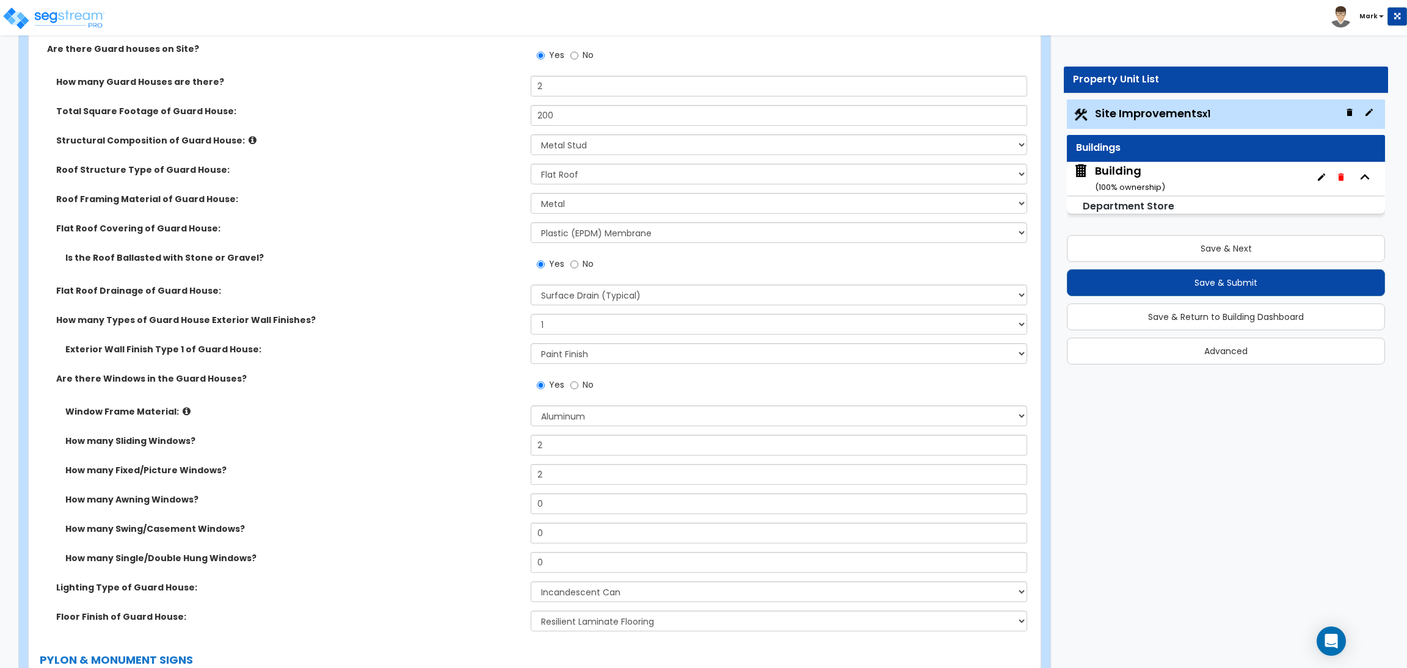
click at [418, 452] on div "How many Sliding Windows? 2" at bounding box center [531, 449] width 1004 height 29
